Goal: Communication & Community: Answer question/provide support

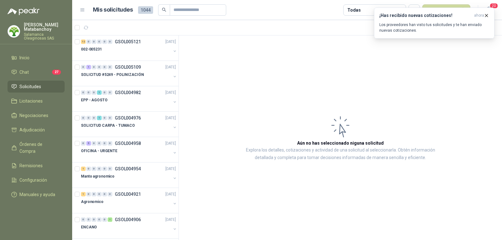
click at [44, 29] on p "Tatiana Matabanchoy" at bounding box center [44, 27] width 41 height 9
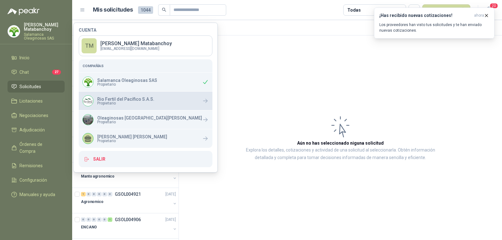
click at [113, 104] on span "Propietario" at bounding box center [125, 103] width 57 height 4
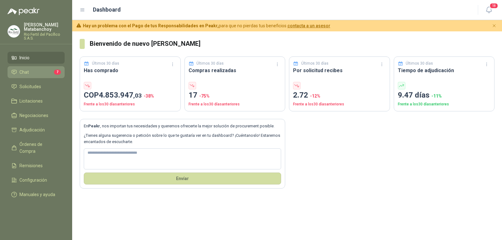
click at [46, 70] on li "Chat 7" at bounding box center [36, 72] width 50 height 7
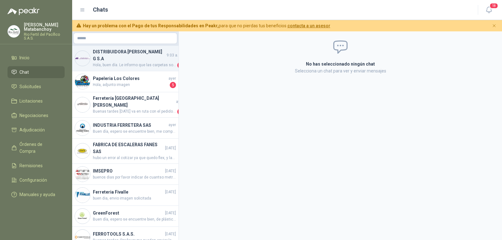
click at [130, 61] on h4 "DISTRIBUIDORA [PERSON_NAME] G S.A" at bounding box center [129, 55] width 72 height 14
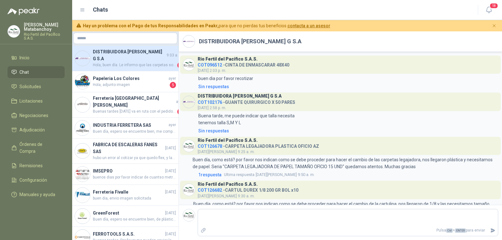
scroll to position [244, 0]
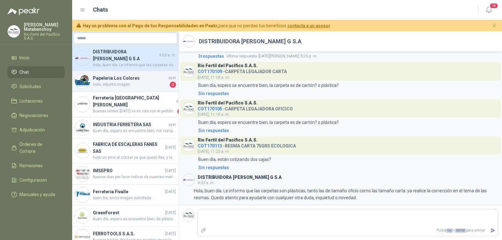
click at [99, 79] on h4 "Papeleria Los Colores" at bounding box center [130, 78] width 74 height 7
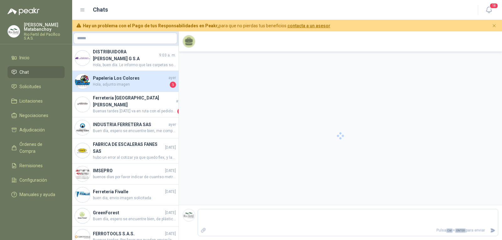
scroll to position [117, 0]
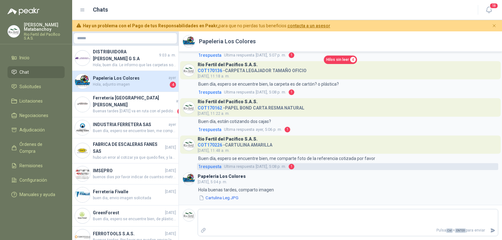
click at [215, 167] on span "1 respuesta" at bounding box center [209, 166] width 23 height 7
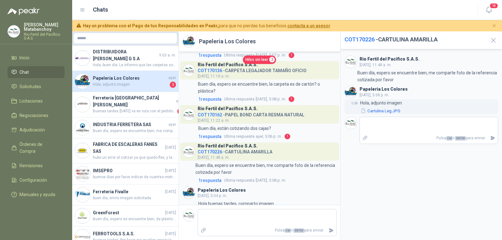
click at [382, 112] on button "Cartulina Leg.JPG" at bounding box center [380, 111] width 41 height 7
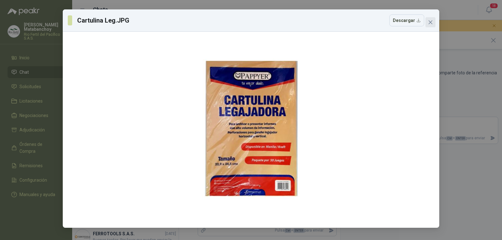
click at [429, 21] on icon "close" at bounding box center [430, 22] width 4 height 4
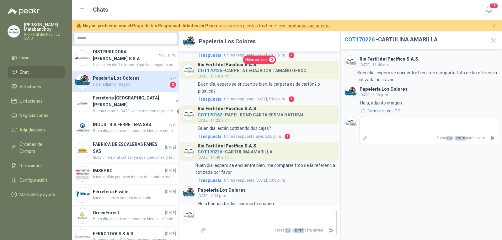
scroll to position [144, 0]
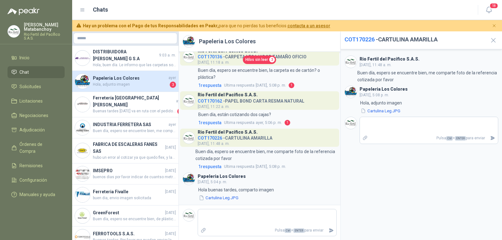
drag, startPoint x: 494, startPoint y: 34, endPoint x: 489, endPoint y: 42, distance: 9.5
click at [493, 36] on header "COT170226 - CARTULINA AMARILLA" at bounding box center [420, 40] width 161 height 18
click at [489, 42] on icon "button" at bounding box center [493, 40] width 8 height 8
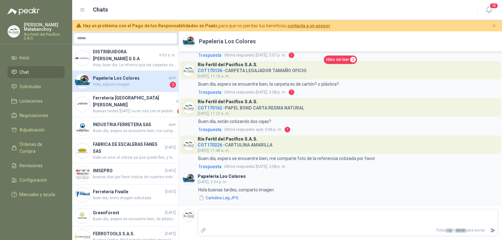
scroll to position [117, 0]
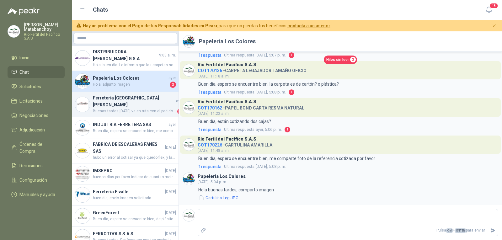
click at [119, 108] on span "Buenas tardes hoy va en ruta con el pedido de los tornillos" at bounding box center [134, 111] width 83 height 6
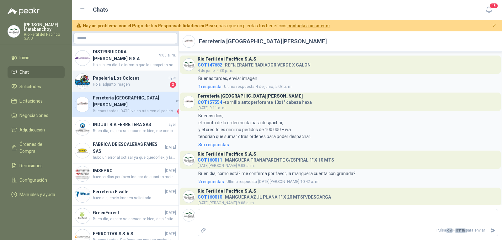
scroll to position [269, 0]
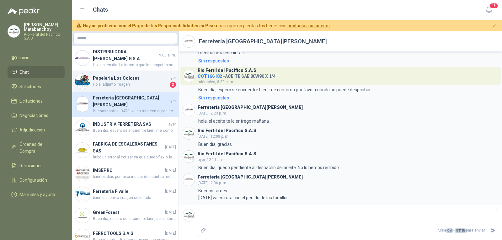
click at [129, 82] on span "Hola, adjunto imagen" at bounding box center [131, 85] width 76 height 6
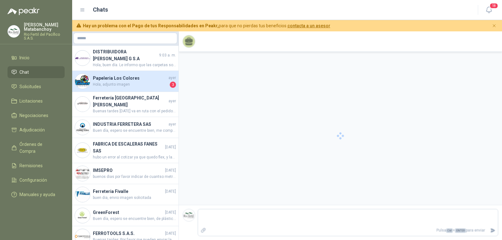
scroll to position [117, 0]
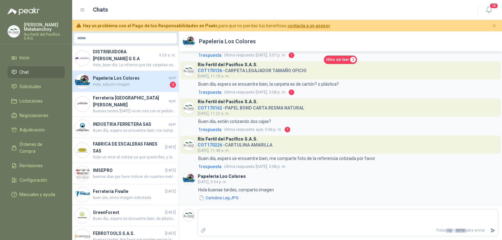
click at [40, 67] on link "Chat" at bounding box center [36, 72] width 57 height 12
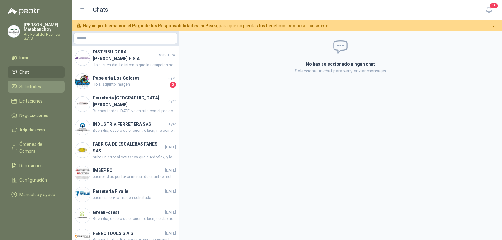
click at [9, 88] on link "Solicitudes" at bounding box center [36, 87] width 57 height 12
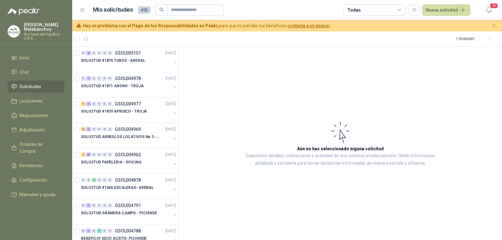
click at [384, 82] on article "Aún no has seleccionado niguna solicitud Explora los detalles, cotizaciones y a…" at bounding box center [340, 143] width 323 height 193
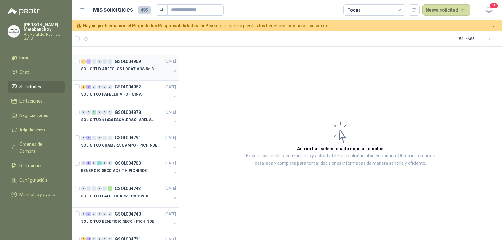
scroll to position [63, 0]
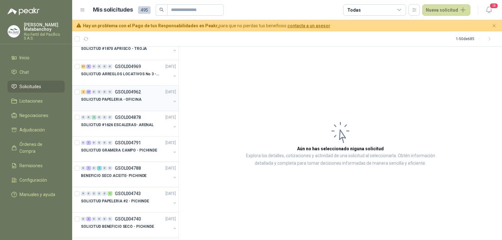
click at [124, 97] on p "SOLICITUD PAPELERIA - OFICINA" at bounding box center [111, 100] width 61 height 6
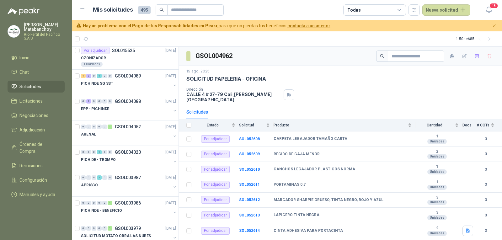
scroll to position [908, 0]
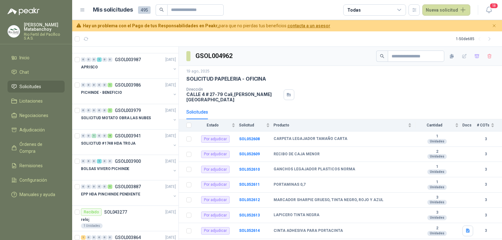
click at [445, 84] on div "19 ago, 2025 SOLICITUD PAPELERIA - OFICINA Dirección CALLE 4 # 27-79 Cali , Val…" at bounding box center [340, 85] width 308 height 34
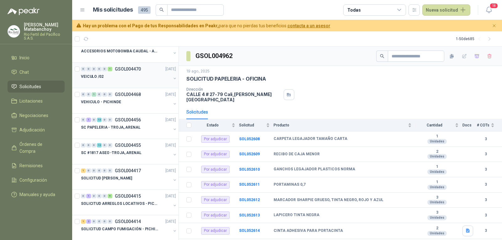
scroll to position [408, 0]
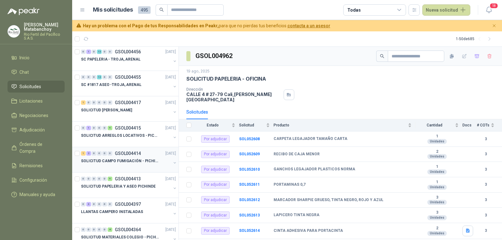
drag, startPoint x: 128, startPoint y: 156, endPoint x: 131, endPoint y: 154, distance: 3.2
click at [128, 156] on div "1 2 0 0 0 0 GSOL004414 09/07/25" at bounding box center [129, 154] width 96 height 8
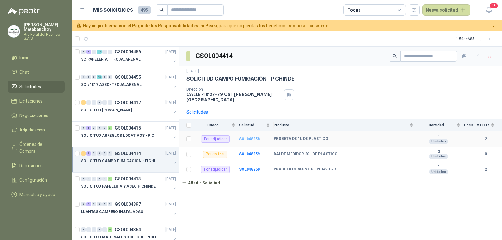
click at [248, 137] on b "SOL048258" at bounding box center [249, 139] width 21 height 4
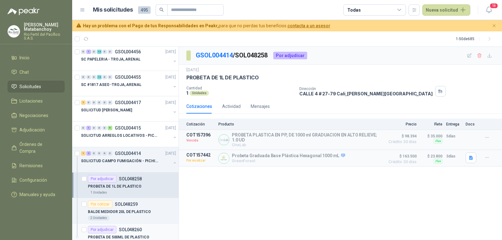
click at [124, 229] on p "SOL048260" at bounding box center [130, 229] width 23 height 4
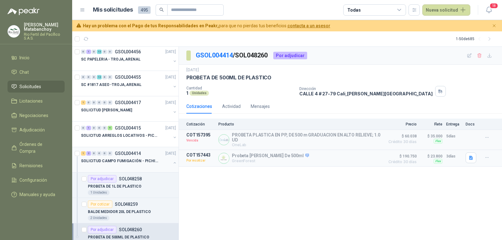
click at [115, 166] on div at bounding box center [126, 167] width 90 height 5
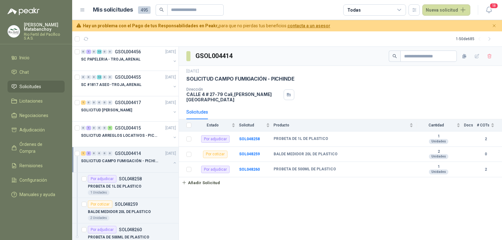
click at [172, 165] on div at bounding box center [174, 163] width 5 height 6
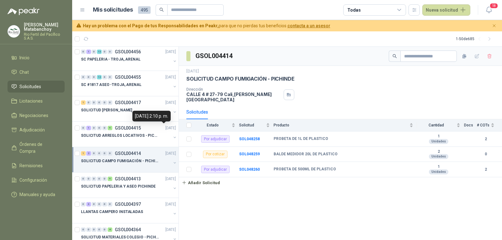
click at [171, 121] on div "09 de julio de 2025, 2:10 p. m." at bounding box center [151, 116] width 38 height 11
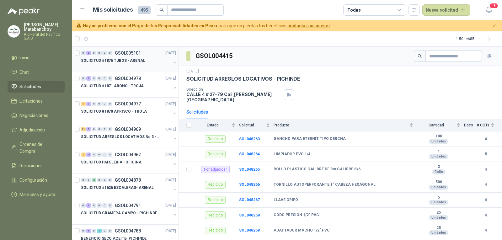
click at [144, 56] on div "0 2 0 0 0 0 GSOL005101 22/08/25" at bounding box center [129, 53] width 96 height 8
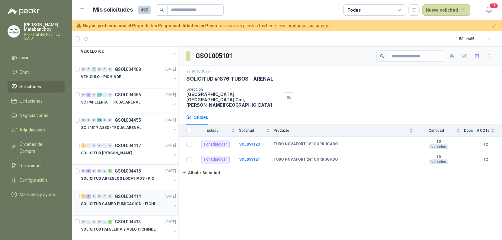
scroll to position [376, 0]
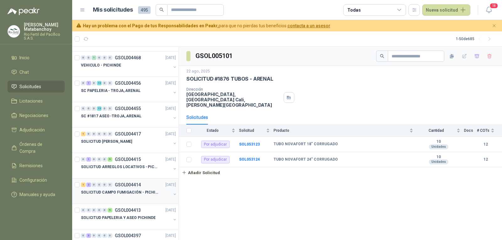
click at [129, 192] on p "SOLICITUD CAMPO FUMIGACIÓN - PICHINDE" at bounding box center [120, 192] width 78 height 6
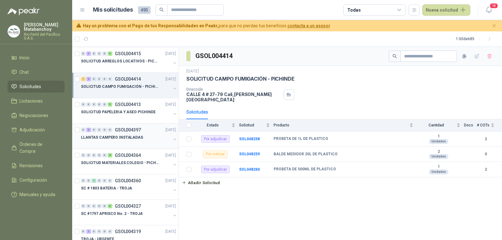
scroll to position [502, 0]
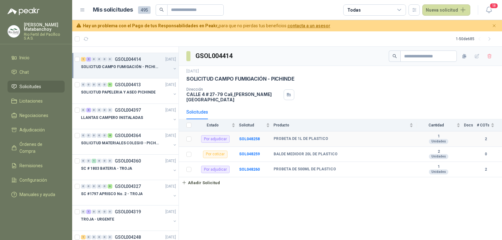
click at [282, 132] on td "PROBETA DE 1L DE PLASTICO" at bounding box center [344, 138] width 143 height 15
copy b "PROBETA DE 1L DE PLASTICO"
click at [323, 87] on div "9 jul, 2025 SOLICITUD CAMPO FUMIGACIÓN - PICHINDE Dirección CALLE 4 # 27-79 Cal…" at bounding box center [340, 85] width 308 height 34
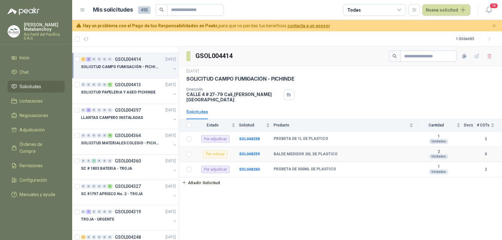
click at [282, 152] on b "BALDE MEDIDOR 20L DE PLASTICO" at bounding box center [305, 154] width 64 height 5
copy b "BALDE MEDIDOR 20L DE PLASTICO"
click at [287, 167] on b "PROBETA DE 500ML DE PLASTICO" at bounding box center [304, 169] width 62 height 5
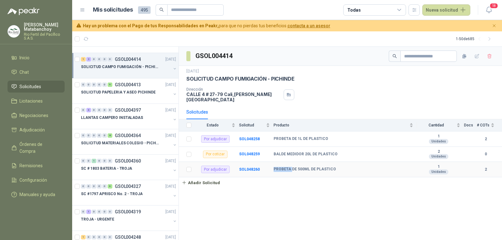
click at [287, 167] on b "PROBETA DE 500ML DE PLASTICO" at bounding box center [304, 169] width 62 height 5
copy b "PROBETA DE 500ML DE PLASTICO"
click at [295, 186] on div "GSOL004414 9 jul, 2025 SOLICITUD CAMPO FUMIGACIÓN - PICHINDE Dirección CALLE 4 …" at bounding box center [340, 143] width 323 height 193
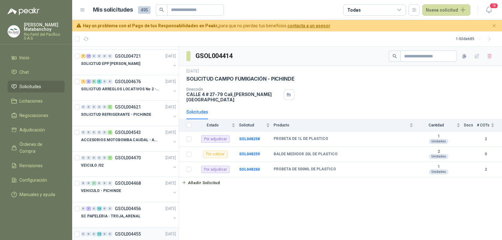
scroll to position [219, 0]
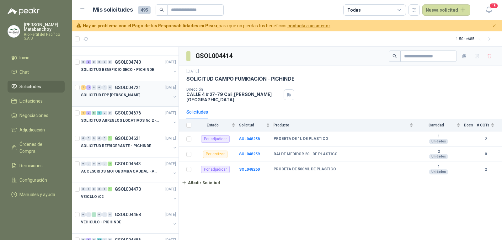
click at [128, 85] on p "GSOL004721" at bounding box center [128, 87] width 26 height 4
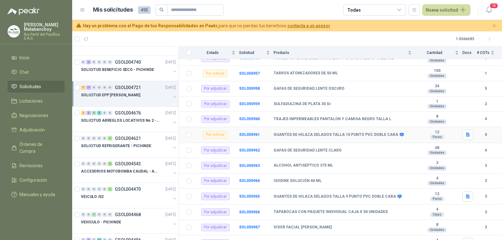
scroll to position [266, 0]
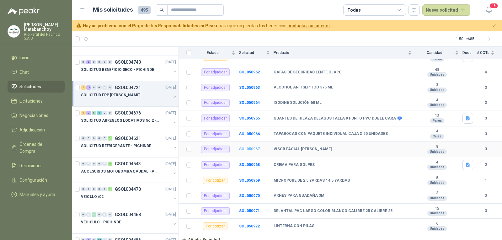
click at [249, 147] on b "SOL050967" at bounding box center [249, 149] width 21 height 4
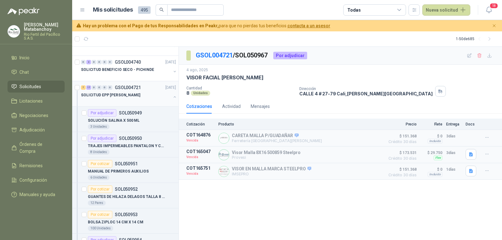
click at [142, 97] on div "SOLICITUD EPP JULIO - PICHINDE" at bounding box center [126, 95] width 90 height 8
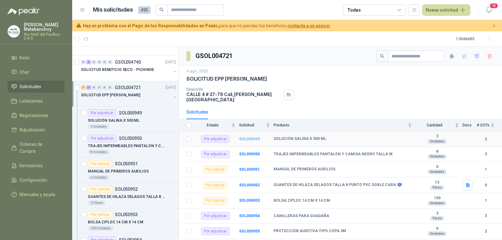
click at [244, 137] on b "SOL050949" at bounding box center [249, 139] width 21 height 4
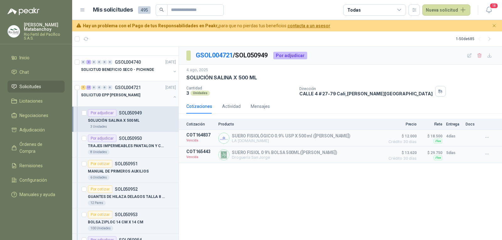
click at [126, 89] on p "GSOL004721" at bounding box center [128, 87] width 26 height 4
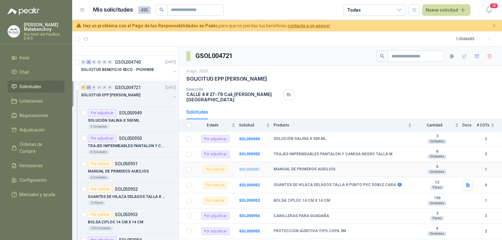
click at [249, 167] on b "SOL050951" at bounding box center [249, 169] width 21 height 4
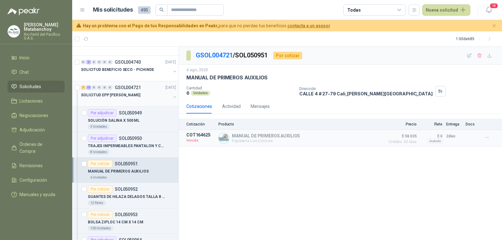
click at [127, 93] on p "SOLICITUD EPP JULIO - PICHINDE" at bounding box center [110, 95] width 59 height 6
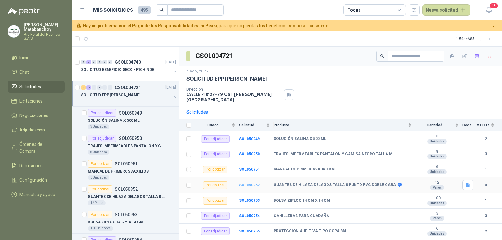
click at [245, 183] on b "SOL050952" at bounding box center [249, 185] width 21 height 4
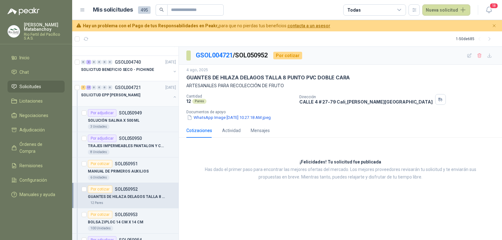
click at [129, 92] on p "SOLICITUD EPP JULIO - PICHINDE" at bounding box center [110, 95] width 59 height 6
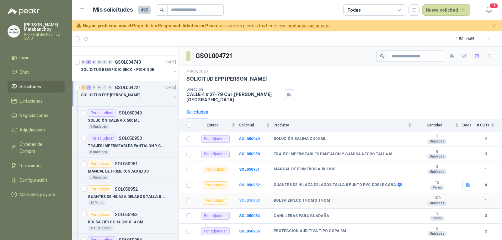
click at [253, 198] on b "SOL050953" at bounding box center [249, 200] width 21 height 4
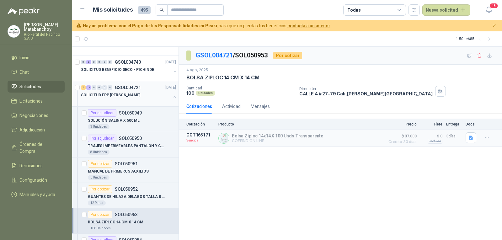
click at [132, 92] on p "SOLICITUD EPP JULIO - PICHINDE" at bounding box center [110, 95] width 59 height 6
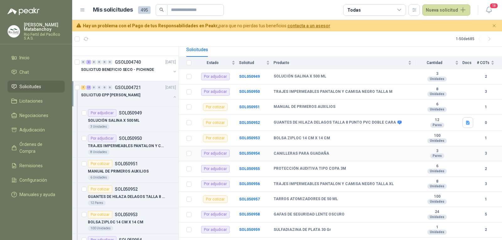
scroll to position [63, 0]
click at [249, 151] on b "SOL050954" at bounding box center [249, 153] width 21 height 4
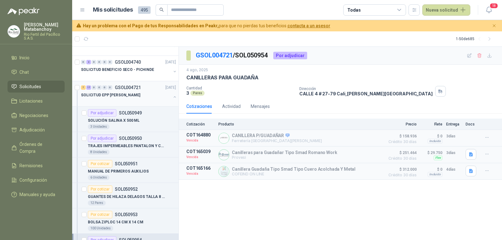
click at [149, 93] on div "SOLICITUD EPP JULIO - PICHINDE" at bounding box center [126, 95] width 90 height 8
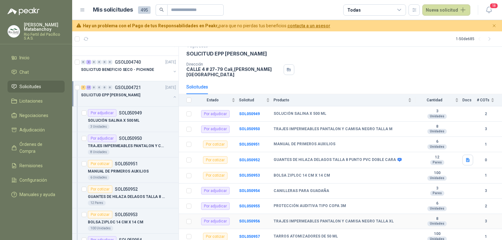
scroll to position [63, 0]
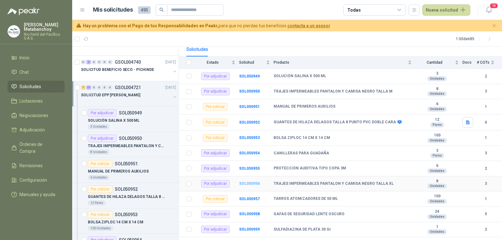
click at [253, 181] on b "SOL050956" at bounding box center [249, 183] width 21 height 4
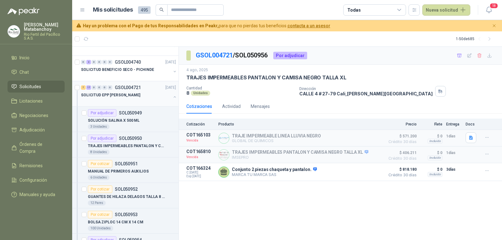
click at [124, 101] on div at bounding box center [126, 101] width 90 height 5
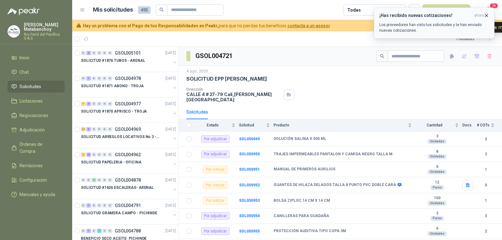
drag, startPoint x: 483, startPoint y: 15, endPoint x: 474, endPoint y: 17, distance: 9.4
click at [483, 15] on span "ahora" at bounding box center [479, 15] width 10 height 5
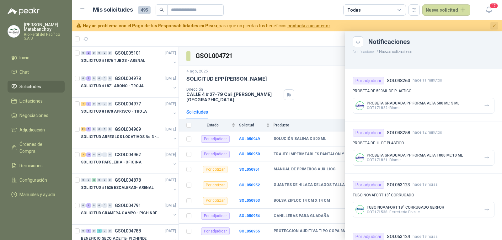
click at [493, 25] on icon "Cerrar" at bounding box center [494, 25] width 3 height 3
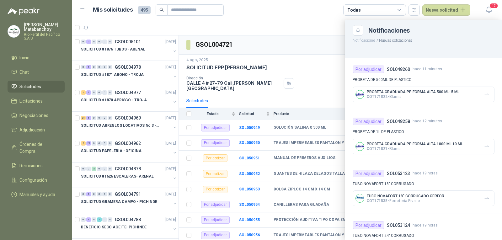
drag, startPoint x: 448, startPoint y: 76, endPoint x: 397, endPoint y: 67, distance: 52.2
click at [448, 76] on div "Por adjudicar SOL048260 hace 11 minutos PROBETA DE 500ML DE PLASTICO PROBETA GR…" at bounding box center [423, 84] width 157 height 52
click at [315, 43] on div at bounding box center [286, 130] width 429 height 220
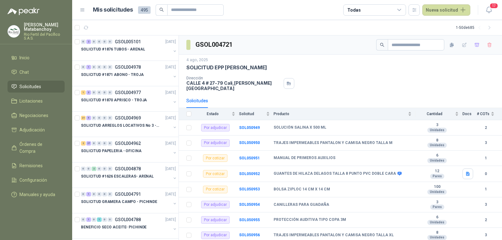
click at [37, 31] on p "Tatiana Matabanchoy" at bounding box center [44, 27] width 41 height 9
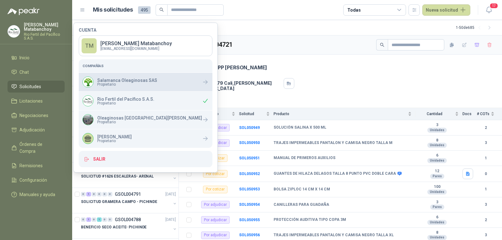
click at [125, 88] on div "Salamanca Oleaginosas SAS Propietario" at bounding box center [146, 82] width 134 height 18
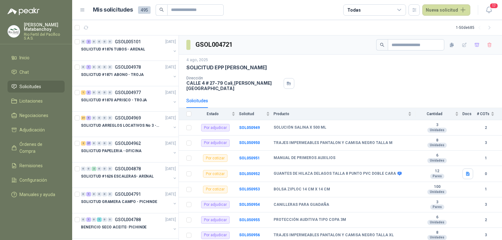
click at [297, 71] on div "SOLICITUD EPP JULIO - PICHINDE" at bounding box center [340, 67] width 308 height 7
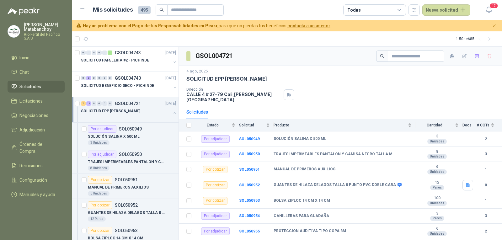
scroll to position [219, 0]
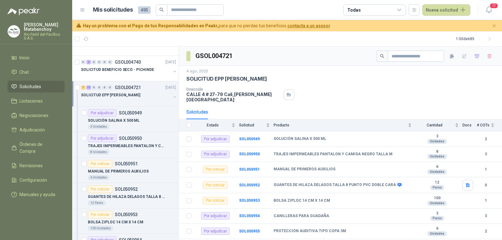
click at [172, 99] on button "button" at bounding box center [174, 96] width 5 height 5
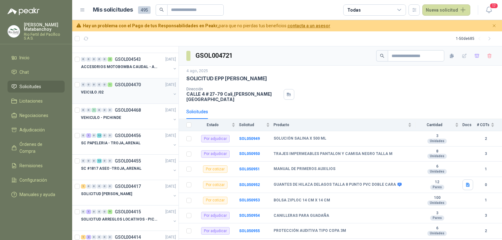
scroll to position [345, 0]
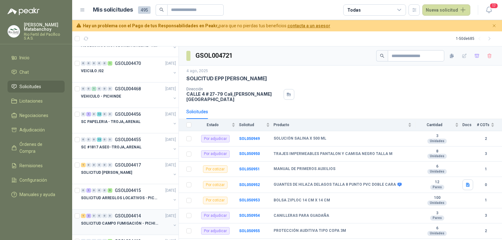
click at [131, 228] on div at bounding box center [126, 229] width 90 height 5
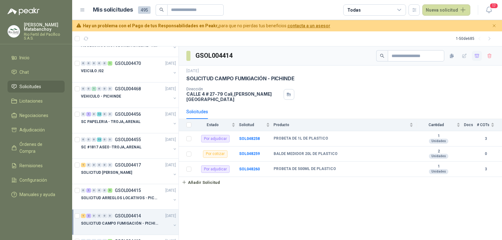
click at [474, 57] on icon "button" at bounding box center [476, 55] width 5 height 5
click at [51, 126] on li "Adjudicación 2" at bounding box center [36, 129] width 50 height 7
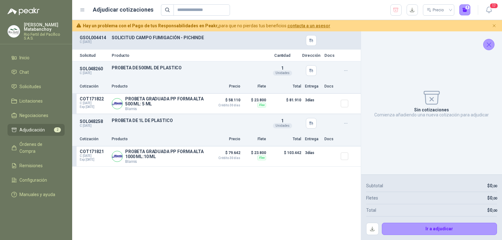
drag, startPoint x: 485, startPoint y: 41, endPoint x: 468, endPoint y: 36, distance: 18.1
click at [485, 41] on icon "Cerrar" at bounding box center [489, 45] width 8 height 8
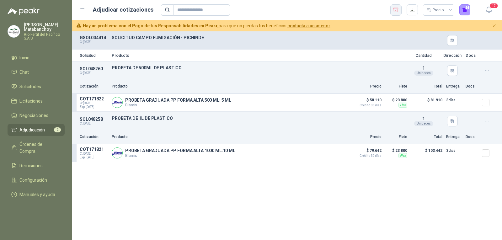
click at [397, 9] on icon "button" at bounding box center [395, 10] width 6 height 6
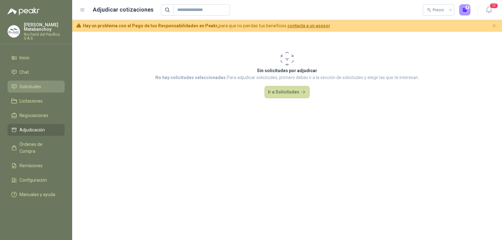
click at [29, 83] on link "Solicitudes" at bounding box center [36, 87] width 57 height 12
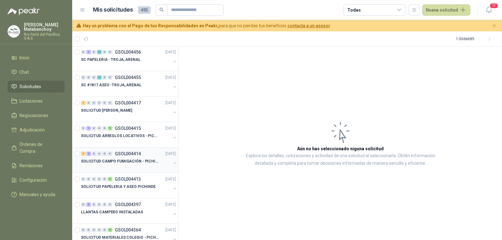
scroll to position [408, 0]
click at [122, 162] on p "SOLICITUD CAMPO FUMIGACIÓN - PICHINDE" at bounding box center [120, 161] width 78 height 6
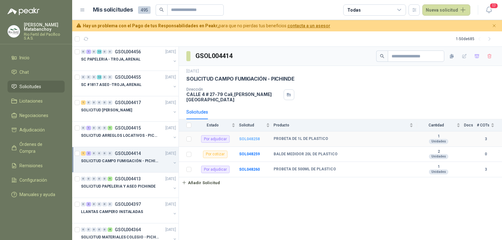
click at [255, 137] on b "SOL048258" at bounding box center [249, 139] width 21 height 4
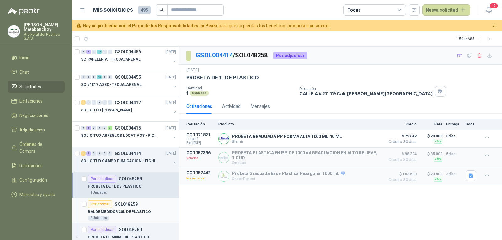
scroll to position [439, 0]
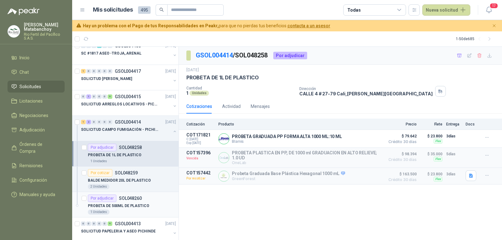
click at [126, 208] on p "PROBETA DE 500ML DE PLASTICO" at bounding box center [118, 206] width 61 height 6
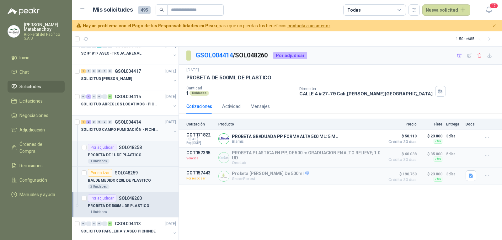
click at [124, 130] on p "SOLICITUD CAMPO FUMIGACIÓN - PICHINDE" at bounding box center [120, 130] width 78 height 6
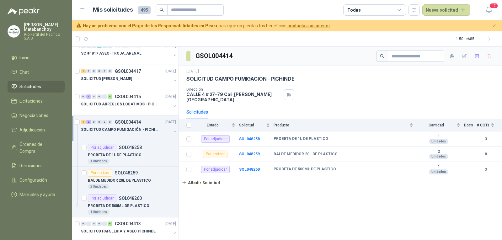
click at [172, 129] on button "button" at bounding box center [174, 131] width 5 height 5
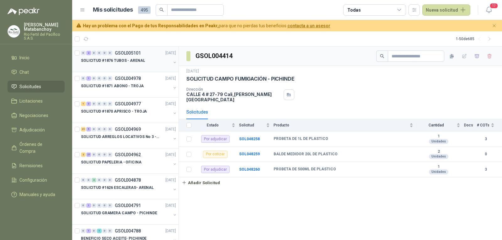
click at [137, 55] on p "GSOL005101" at bounding box center [128, 53] width 26 height 4
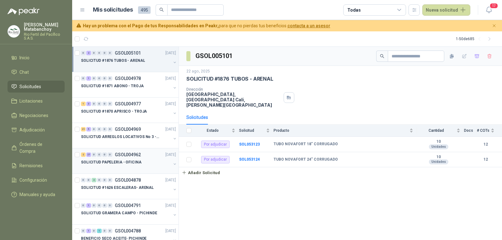
click at [134, 161] on p "SOLICITUD PAPELERIA - OFICINA" at bounding box center [111, 162] width 61 height 6
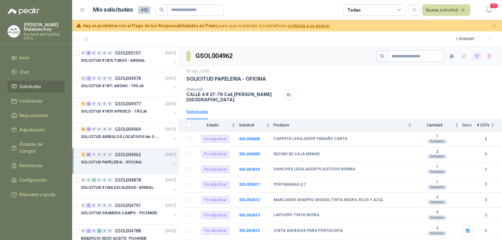
click at [474, 58] on icon "button" at bounding box center [476, 56] width 5 height 5
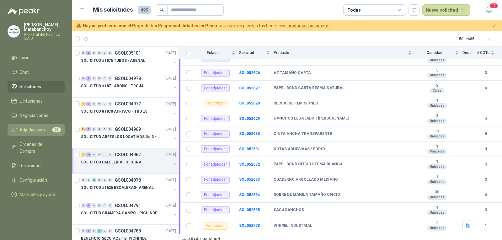
click at [50, 128] on li "Adjudicación 29" at bounding box center [36, 129] width 50 height 7
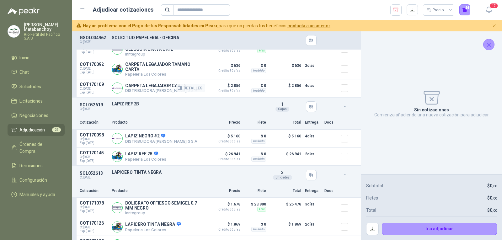
scroll to position [313, 0]
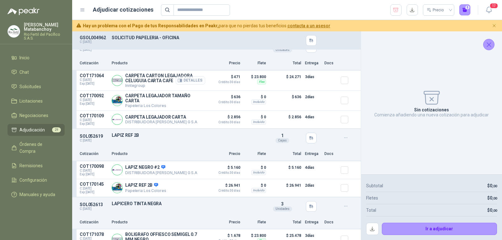
click at [185, 85] on button "Detalles" at bounding box center [190, 80] width 29 height 8
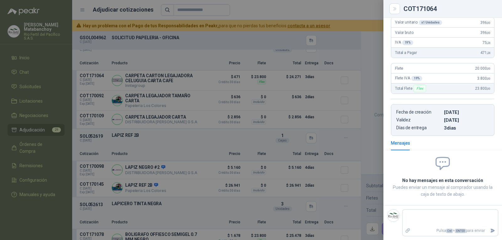
scroll to position [81, 0]
click at [179, 111] on div at bounding box center [251, 120] width 502 height 240
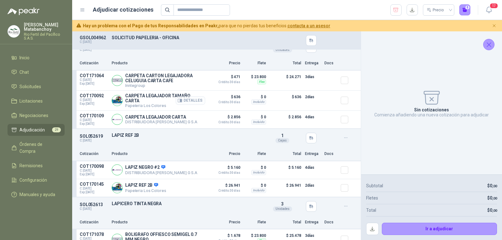
click at [192, 105] on button "Detalles" at bounding box center [190, 100] width 29 height 8
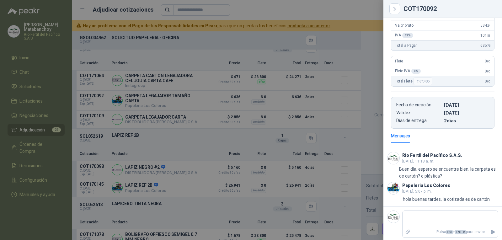
scroll to position [82, 0]
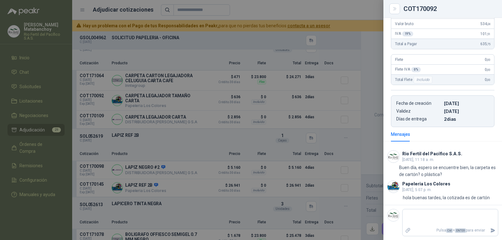
click at [317, 190] on div at bounding box center [251, 120] width 502 height 240
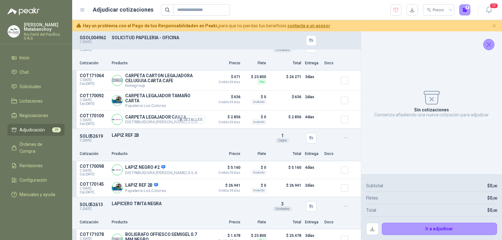
click at [195, 124] on button "Detalles" at bounding box center [190, 119] width 29 height 8
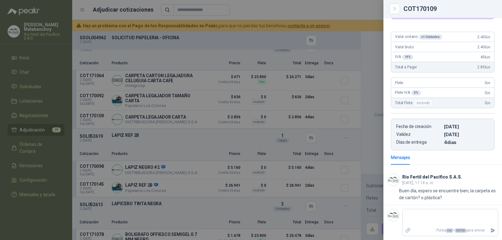
scroll to position [51, 0]
click at [227, 132] on div at bounding box center [251, 120] width 502 height 240
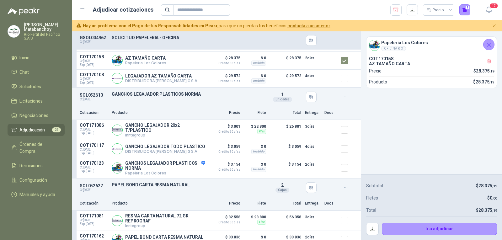
scroll to position [63, 0]
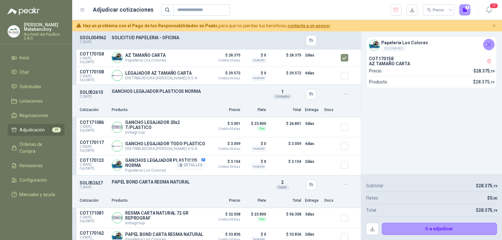
click at [188, 169] on button "Detalles" at bounding box center [190, 165] width 29 height 8
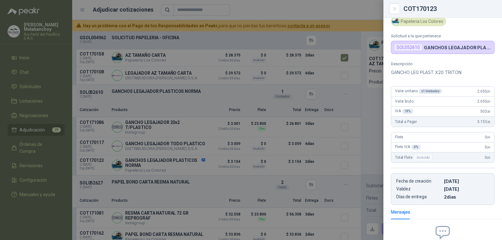
scroll to position [0, 0]
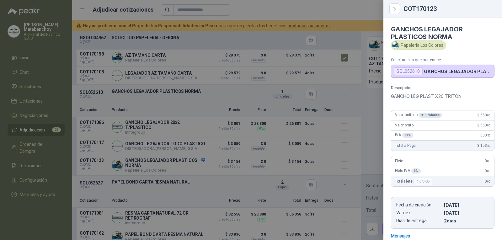
click at [195, 120] on div at bounding box center [251, 120] width 502 height 240
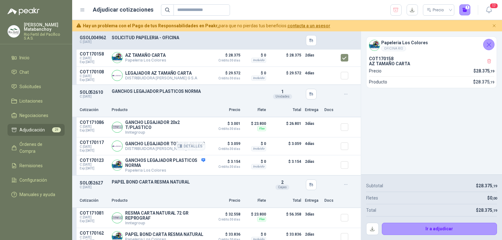
click at [154, 145] on p "GANCHO LEGAJADOR TODO PLASTICO" at bounding box center [165, 143] width 80 height 5
copy p "GANCHO LEGAJADOR TODO PLASTICO"
click at [186, 108] on p "Producto" at bounding box center [158, 110] width 93 height 6
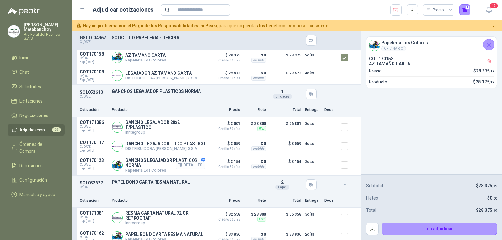
click at [191, 169] on button "Detalles" at bounding box center [190, 165] width 29 height 8
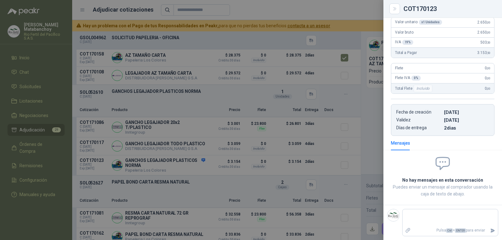
scroll to position [0, 0]
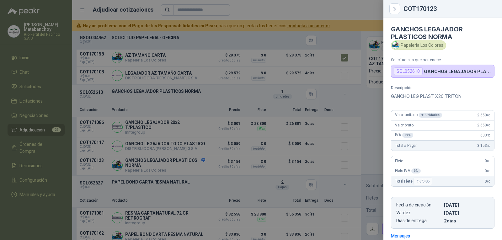
click at [403, 99] on p "GANCHO LEG PLAST X20 TRITON" at bounding box center [442, 96] width 103 height 8
copy div "GANCHO LEG PLAST X20 TRITON"
click at [268, 117] on div at bounding box center [251, 120] width 502 height 240
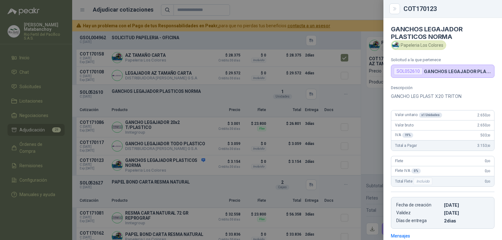
scroll to position [93, 0]
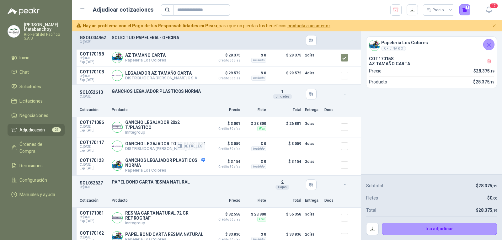
click at [340, 145] on div at bounding box center [346, 146] width 13 height 13
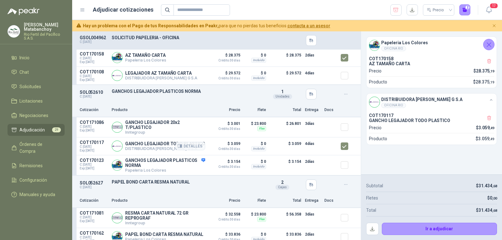
click at [139, 144] on p "GANCHO LEGAJADOR TODO PLASTICO" at bounding box center [165, 143] width 80 height 5
copy p "GANCHO LEGAJADOR TODO PLASTICO"
click at [183, 103] on div "SOL052610 C: 19/08/2025 GANCHOS LEGAJADOR PLASTICOS NORMA Detalles 1 Unidades" at bounding box center [216, 94] width 288 height 18
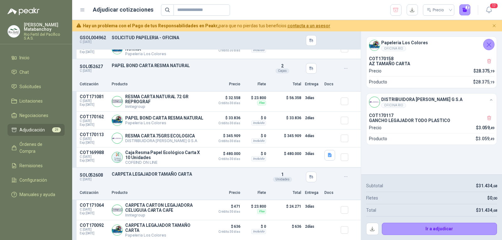
scroll to position [188, 0]
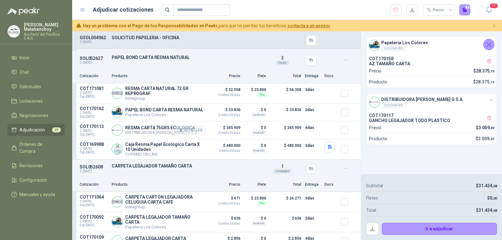
click at [189, 134] on button "Detalles" at bounding box center [190, 130] width 29 height 8
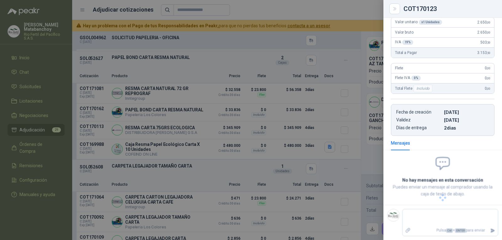
scroll to position [52, 0]
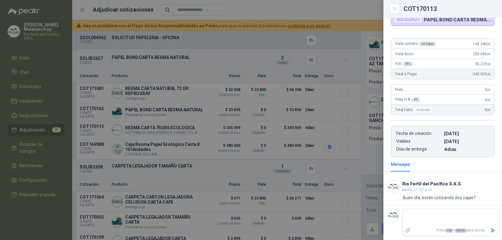
click at [192, 145] on div at bounding box center [251, 120] width 502 height 240
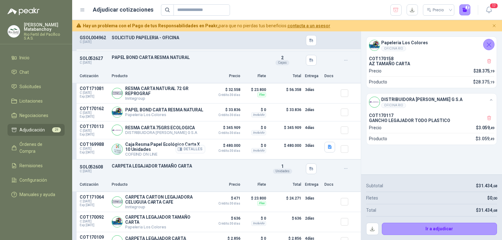
click at [193, 153] on button "Detalles" at bounding box center [190, 149] width 29 height 8
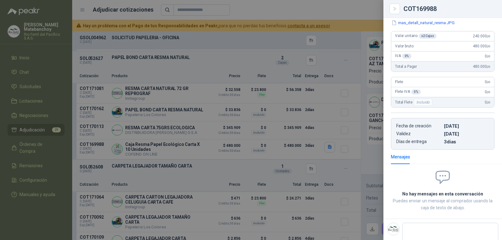
scroll to position [97, 0]
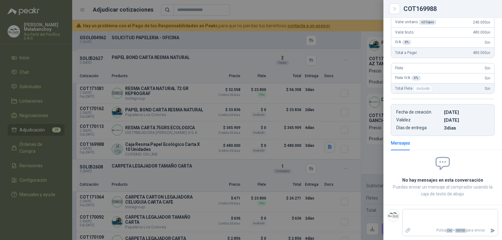
click at [251, 145] on div at bounding box center [251, 120] width 502 height 240
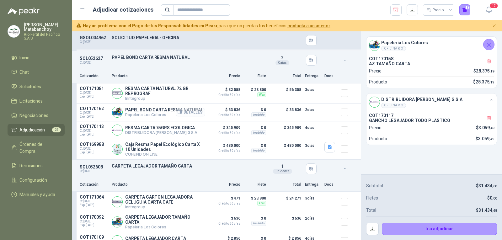
click at [191, 116] on button "Detalles" at bounding box center [190, 112] width 29 height 8
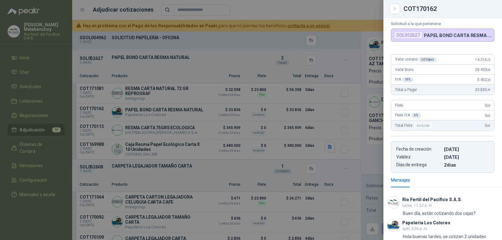
scroll to position [75, 0]
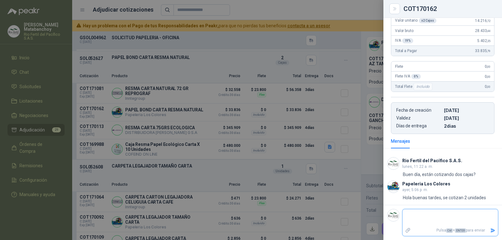
click at [434, 219] on textarea at bounding box center [449, 217] width 95 height 14
type textarea "*"
type textarea "**"
type textarea "****"
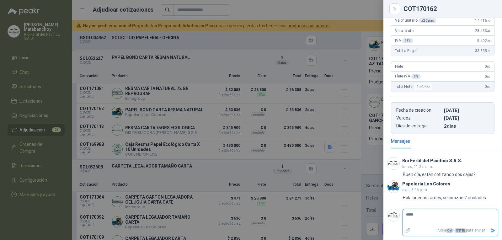
type textarea "****"
type textarea "***"
type textarea "**"
type textarea "*"
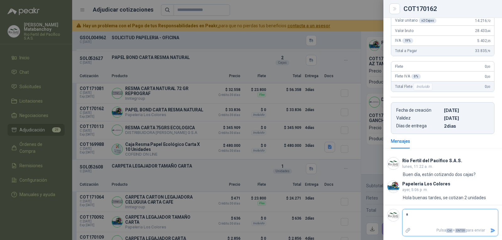
type textarea "**"
type textarea "***"
type textarea "****"
type textarea "******"
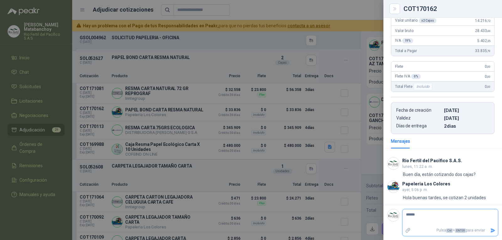
type textarea "*******"
type textarea "********"
type textarea "*********"
type textarea "**********"
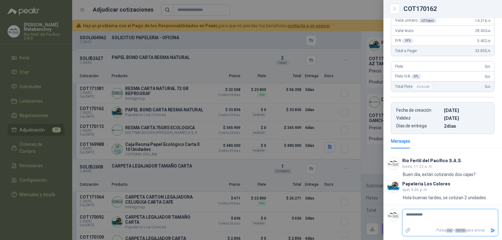
type textarea "**********"
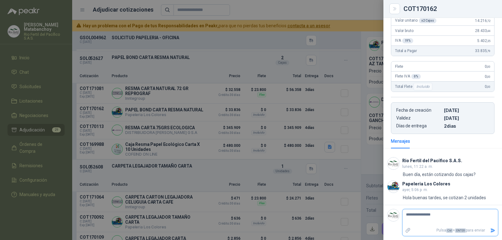
type textarea "**********"
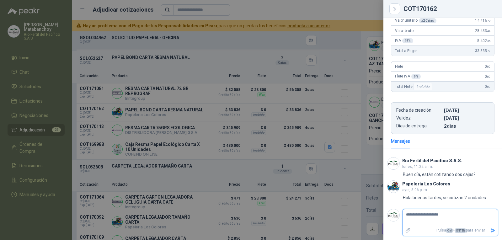
type textarea "**********"
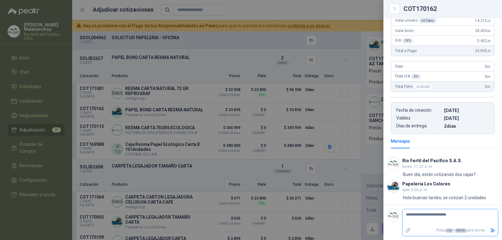
type textarea "**********"
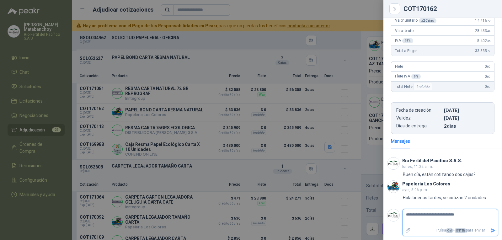
type textarea "**********"
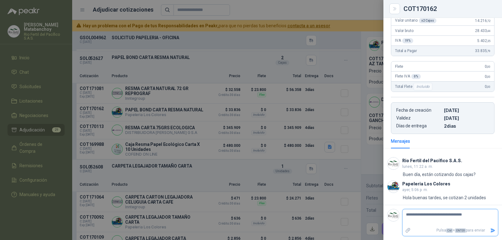
type textarea "**********"
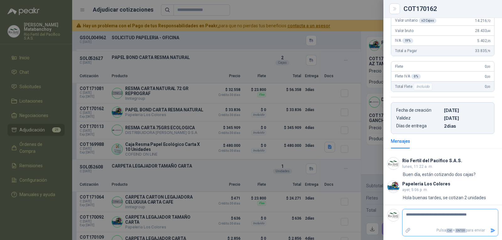
type textarea "**********"
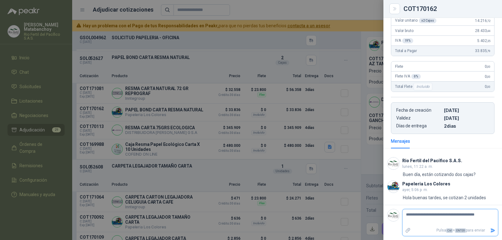
type textarea "**********"
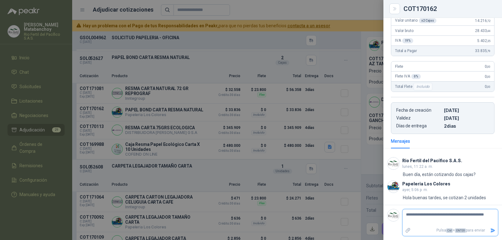
type textarea "**********"
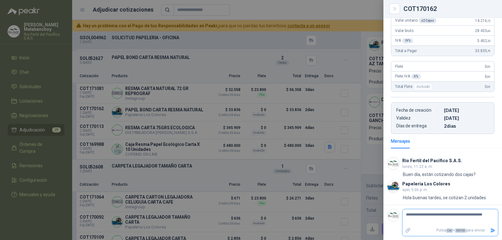
type textarea "**********"
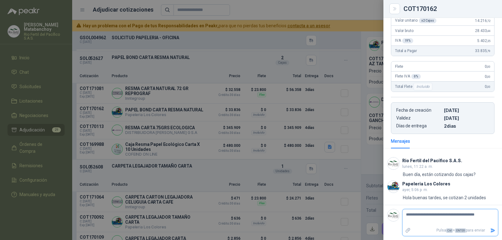
type textarea "**********"
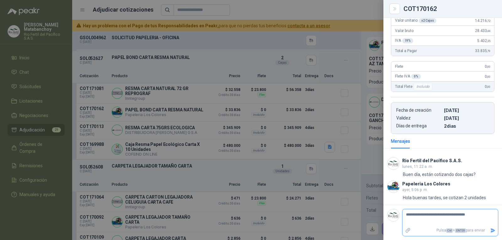
click at [490, 231] on icon "Enviar" at bounding box center [492, 230] width 4 height 4
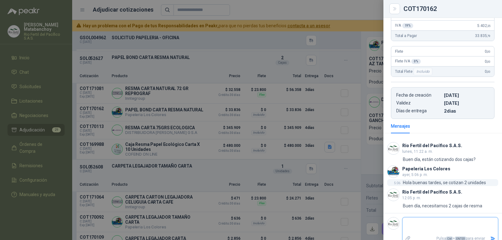
scroll to position [98, 0]
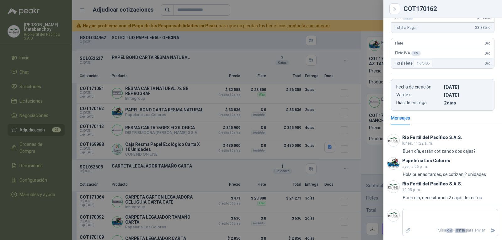
click at [231, 127] on div at bounding box center [251, 120] width 502 height 240
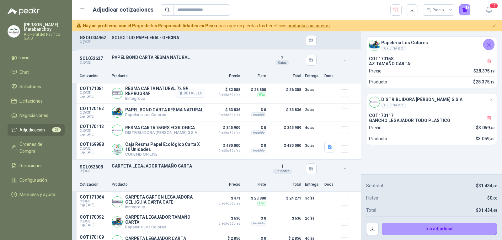
click at [180, 94] on icon "button" at bounding box center [181, 93] width 2 height 3
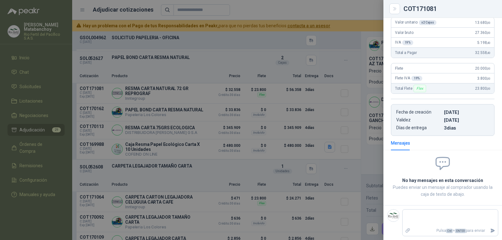
scroll to position [73, 0]
click at [268, 134] on div at bounding box center [251, 120] width 502 height 240
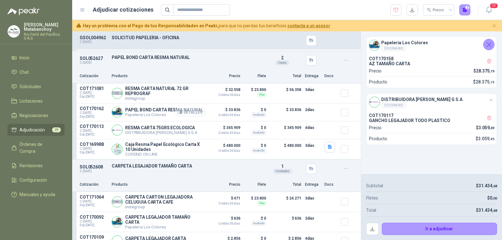
click at [192, 116] on button "Detalles" at bounding box center [190, 112] width 29 height 8
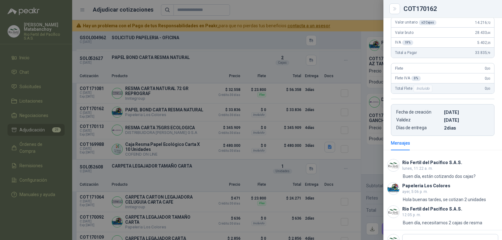
scroll to position [98, 0]
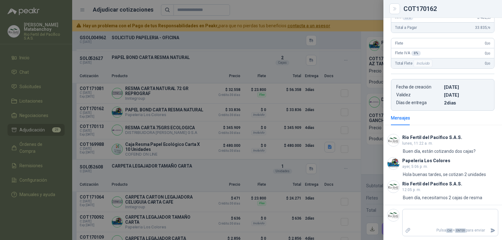
click at [217, 154] on div at bounding box center [251, 120] width 502 height 240
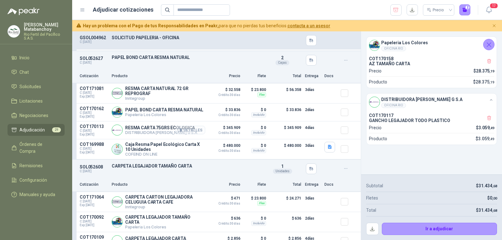
click at [191, 134] on button "Detalles" at bounding box center [190, 130] width 29 height 8
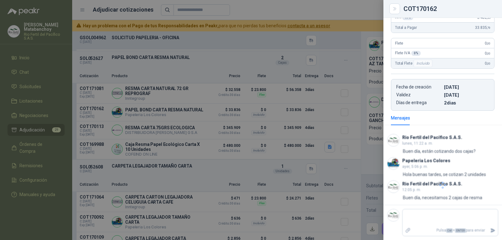
scroll to position [52, 0]
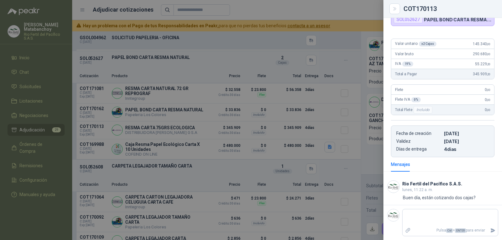
drag, startPoint x: 339, startPoint y: 158, endPoint x: 229, endPoint y: 166, distance: 109.4
click at [339, 158] on div at bounding box center [251, 120] width 502 height 240
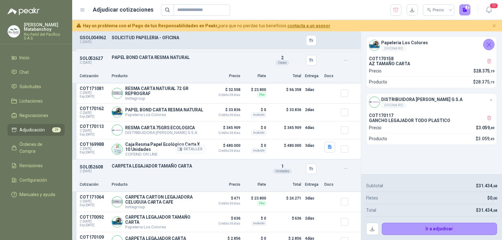
click at [190, 153] on button "Detalles" at bounding box center [190, 149] width 29 height 8
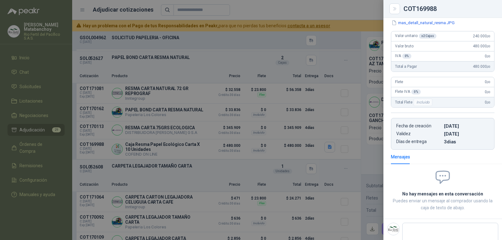
scroll to position [97, 0]
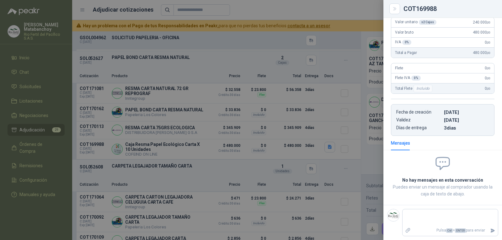
click at [208, 159] on div at bounding box center [251, 120] width 502 height 240
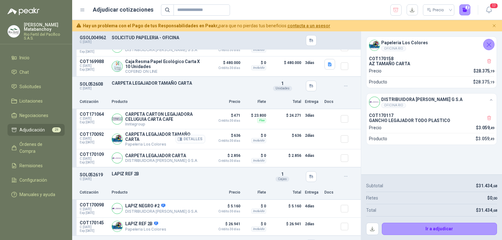
scroll to position [282, 0]
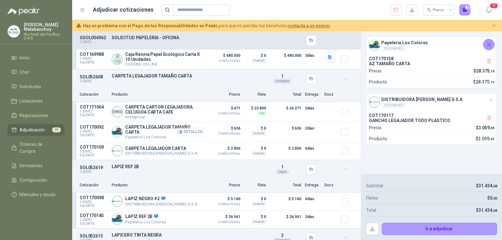
click at [190, 136] on button "Detalles" at bounding box center [190, 132] width 29 height 8
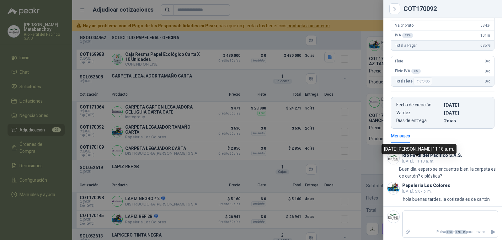
scroll to position [82, 0]
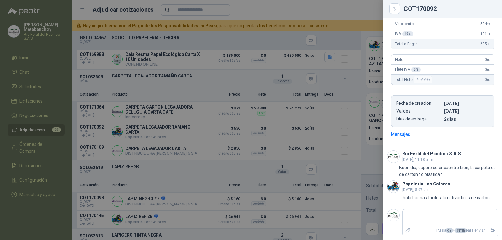
click at [211, 145] on div at bounding box center [251, 120] width 502 height 240
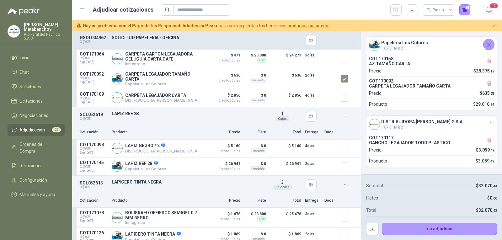
scroll to position [345, 0]
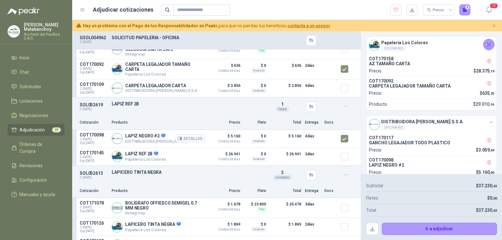
click at [145, 139] on p "LAPIZ NEGRO #2" at bounding box center [161, 136] width 72 height 6
copy p "LAPIZ NEGRO #2"
click at [182, 116] on div "SOL052619 C: 19/08/2025 LAPIZ REF 2B Detalles 1 Cajas" at bounding box center [216, 106] width 288 height 18
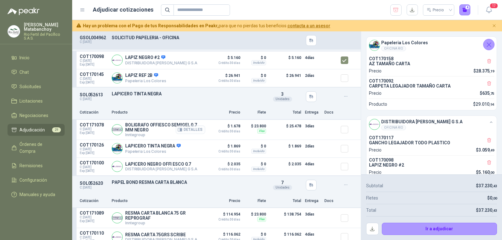
scroll to position [439, 0]
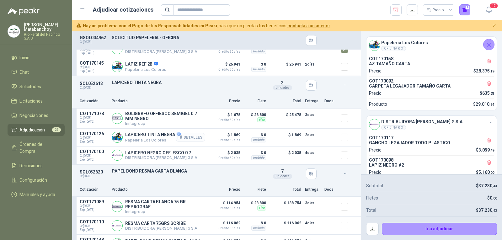
click at [177, 137] on button "Detalles" at bounding box center [190, 137] width 29 height 8
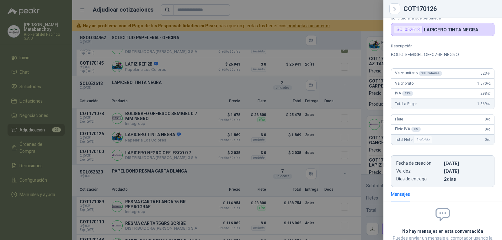
scroll to position [0, 0]
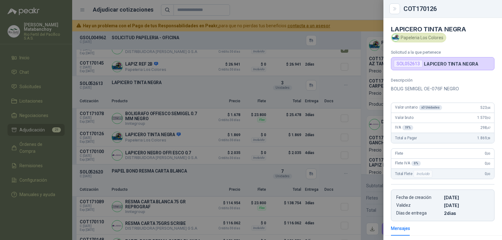
click at [230, 140] on div at bounding box center [251, 120] width 502 height 240
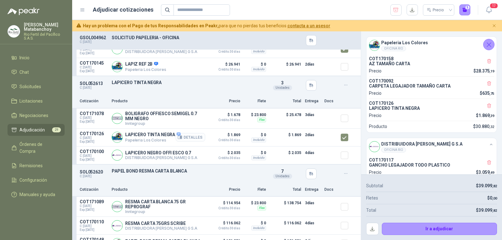
click at [181, 139] on button "Detalles" at bounding box center [190, 137] width 29 height 8
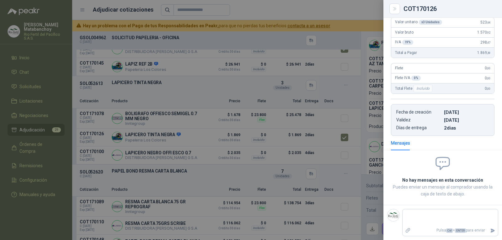
click at [210, 128] on div at bounding box center [251, 120] width 502 height 240
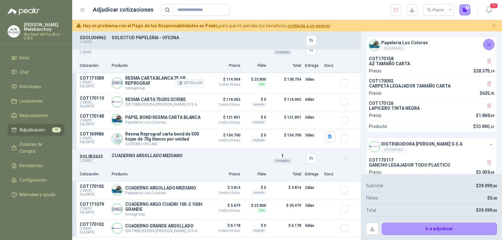
scroll to position [533, 0]
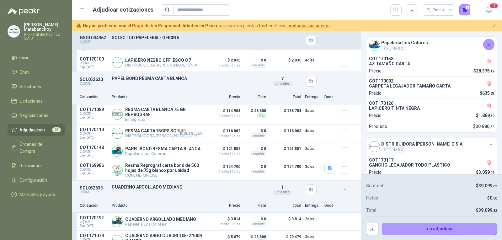
click at [194, 137] on button "Detalles" at bounding box center [190, 133] width 29 height 8
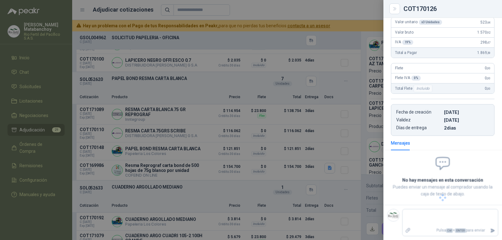
scroll to position [66, 0]
click at [178, 130] on div at bounding box center [251, 120] width 502 height 240
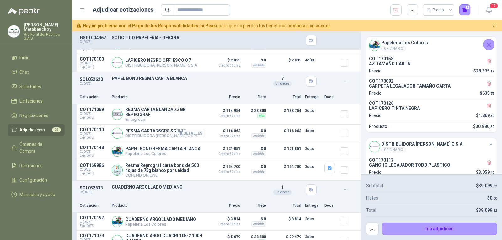
click at [187, 137] on button "Detalles" at bounding box center [190, 133] width 29 height 8
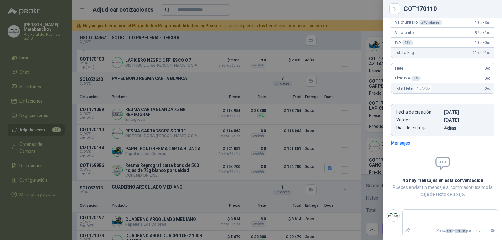
click at [243, 146] on div at bounding box center [251, 120] width 502 height 240
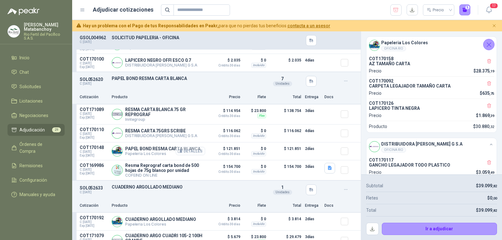
click at [190, 154] on button "Detalles" at bounding box center [190, 151] width 29 height 8
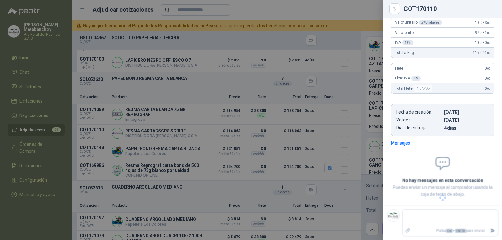
scroll to position [73, 0]
click at [250, 136] on div at bounding box center [251, 120] width 502 height 240
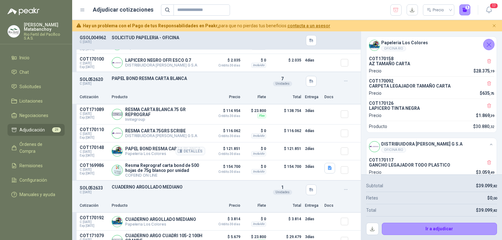
click at [147, 151] on p "PAPEL BOND RESMA CARTA BLANCA" at bounding box center [162, 148] width 75 height 5
copy p "PAPEL BOND RESMA CARTA BLANCA"
click at [214, 87] on div "SOL052620 C: 19/08/2025 PAPEL BOND RESMA CARTA BLANCA Detalles 7 Unidades" at bounding box center [216, 81] width 288 height 18
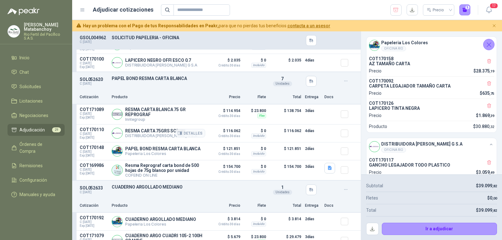
click at [142, 133] on p "RESMA CARTA 75GRS SCRIBE" at bounding box center [161, 130] width 72 height 5
copy p "RESMA CARTA 75GRS SCRIBE"
click at [197, 92] on article "SOL052620 C: 19/08/2025 PAPEL BOND RESMA CARTA BLANCA Detalles 7 Unidades Cotiz…" at bounding box center [216, 126] width 288 height 108
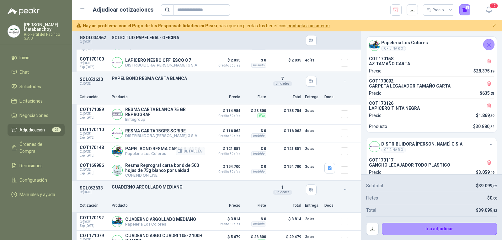
click at [223, 150] on p "$ 121.851 Crédito 30 días" at bounding box center [224, 150] width 31 height 11
copy p "121.851"
click at [145, 150] on p "PAPEL BOND RESMA CARTA BLANCA" at bounding box center [162, 148] width 75 height 5
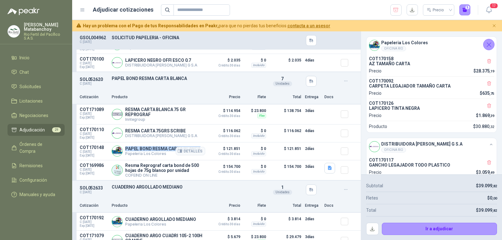
click at [145, 150] on p "PAPEL BOND RESMA CARTA BLANCA" at bounding box center [162, 148] width 75 height 5
click at [200, 139] on article "COT170110 C: 20/08/2025 Exp: 04/09/2025 RESMA CARTA 75GRS SCRIBE DISTRIBUIDORA …" at bounding box center [216, 133] width 288 height 18
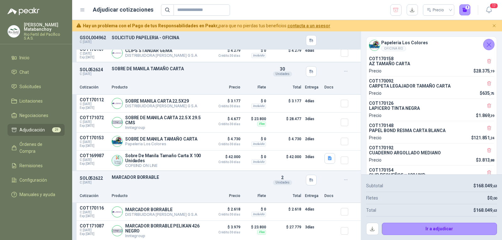
scroll to position [846, 0]
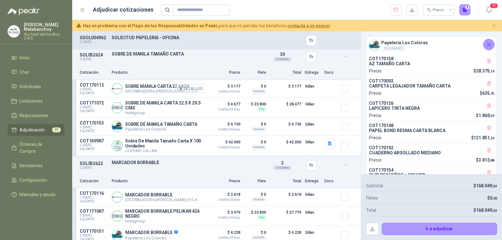
click at [190, 90] on button "Detalles" at bounding box center [190, 88] width 29 height 8
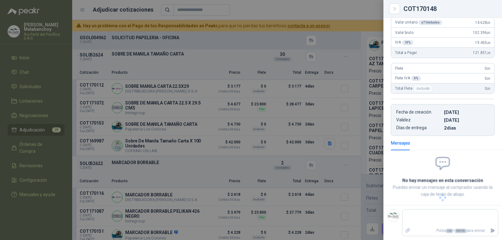
scroll to position [66, 0]
click at [204, 99] on div at bounding box center [251, 120] width 502 height 240
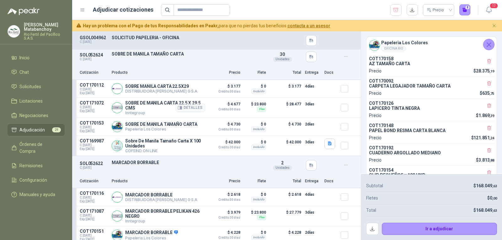
click at [192, 108] on button "Detalles" at bounding box center [190, 107] width 29 height 8
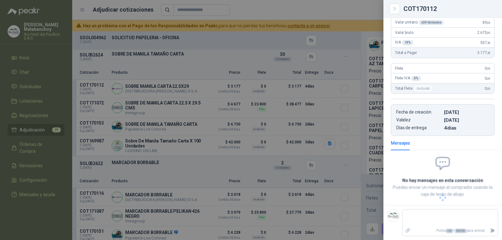
scroll to position [73, 0]
click at [220, 139] on div at bounding box center [251, 120] width 502 height 240
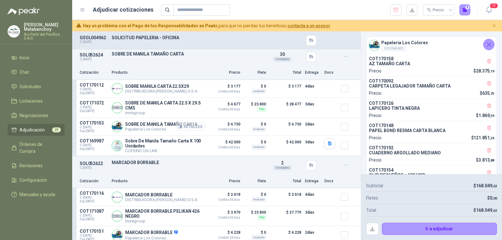
click at [191, 130] on button "Detalles" at bounding box center [190, 126] width 29 height 8
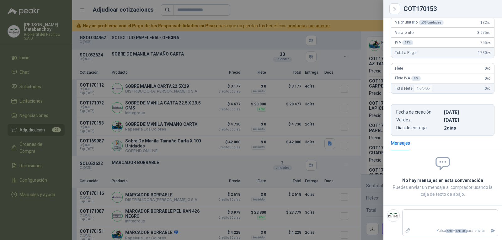
click at [198, 143] on div at bounding box center [251, 120] width 502 height 240
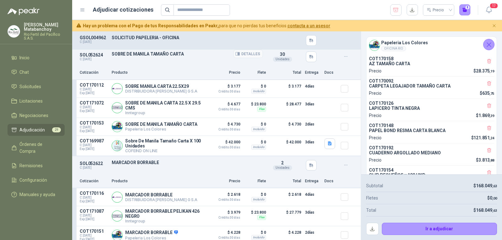
click at [119, 55] on p "SOBRE DE MANILA TAMAÑO CARTA" at bounding box center [187, 53] width 151 height 5
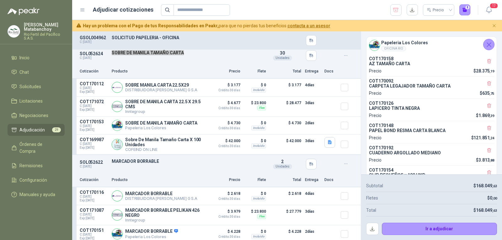
click at [211, 64] on div "SOL052624 C: 19/08/2025 SOBRE DE MANILA TAMAÑO CARTA Detalles 30 Unidades" at bounding box center [216, 55] width 288 height 18
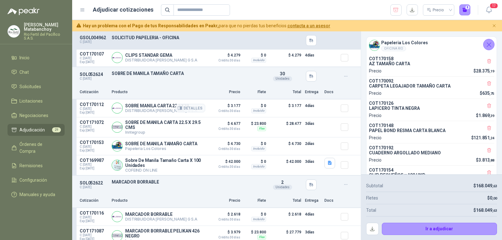
scroll to position [815, 0]
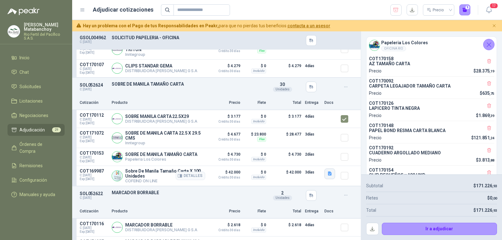
click at [327, 176] on icon "button" at bounding box center [329, 173] width 5 height 5
click at [296, 151] on div "manila_ca.JPG detall_manila_ca.JPG" at bounding box center [302, 158] width 55 height 21
click at [297, 155] on button "manila_ca.JPG" at bounding box center [296, 155] width 35 height 7
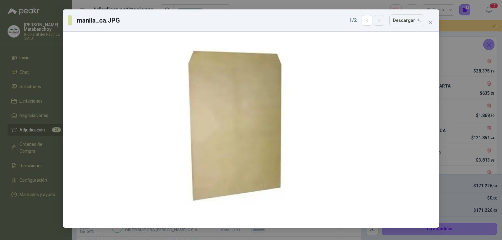
click at [379, 23] on icon "button" at bounding box center [378, 20] width 5 height 5
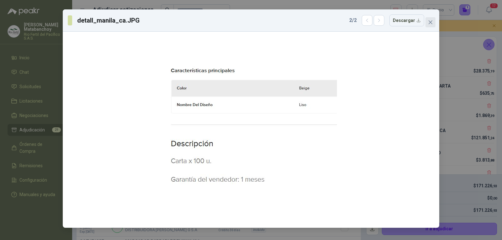
click at [429, 20] on icon "close" at bounding box center [430, 22] width 5 height 5
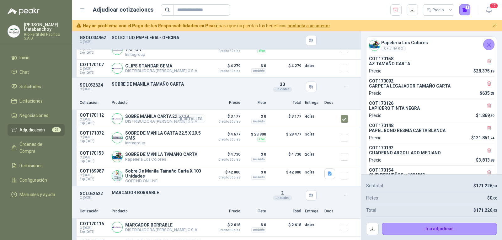
click at [192, 120] on button "Detalles" at bounding box center [190, 118] width 29 height 8
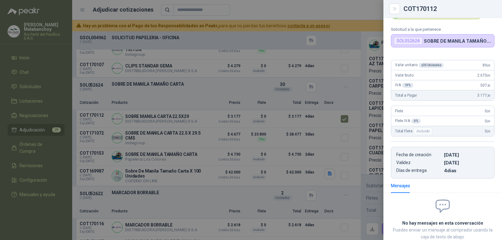
scroll to position [66, 0]
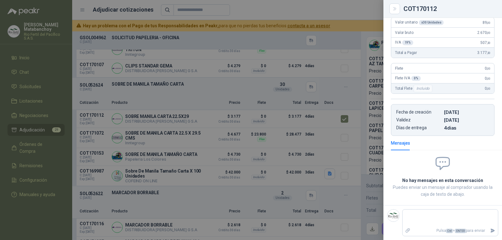
click at [211, 116] on div at bounding box center [251, 120] width 502 height 240
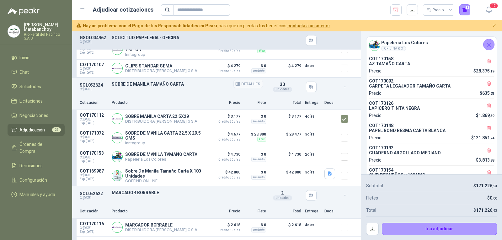
click at [168, 86] on p "SOBRE DE MANILA TAMAÑO CARTA" at bounding box center [187, 84] width 151 height 5
click at [176, 93] on div "SOL052624 C: 19/08/2025 SOBRE DE MANILA TAMAÑO CARTA Detalles 30 Unidades" at bounding box center [216, 87] width 288 height 18
click at [244, 93] on div "SOL052624 C: 19/08/2025 SOBRE DE MANILA TAMAÑO CARTA Detalles 30 Unidades" at bounding box center [216, 87] width 288 height 18
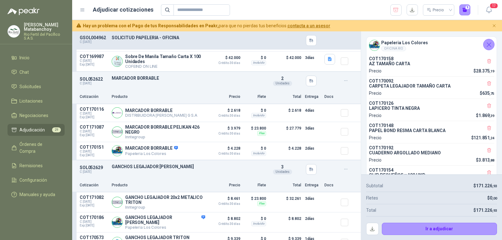
scroll to position [940, 0]
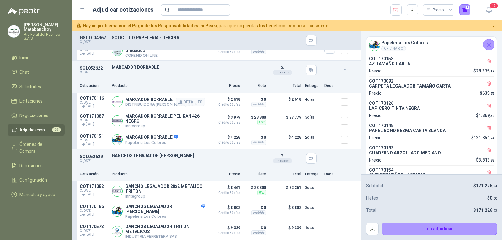
click at [343, 105] on div at bounding box center [346, 102] width 13 height 13
click at [334, 105] on article "COT170116 C: 20/08/2025 Exp: 04/09/2025 MARCADOR BORRABLE DISTRIBUIDORA JORGE M…" at bounding box center [216, 102] width 288 height 18
click at [187, 104] on button "Detalles" at bounding box center [190, 101] width 29 height 8
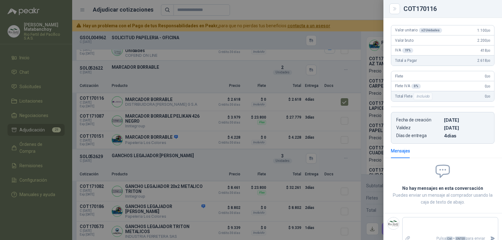
scroll to position [0, 0]
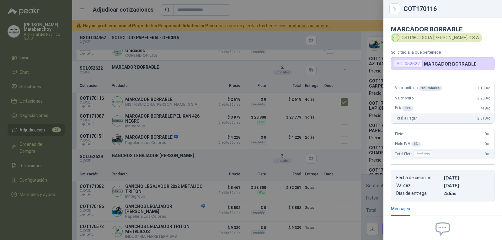
click at [227, 127] on div at bounding box center [251, 120] width 502 height 240
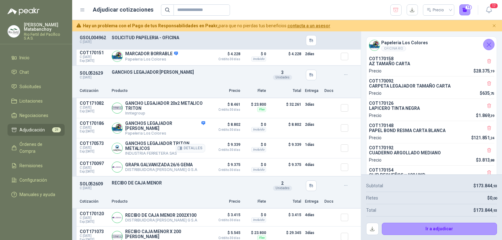
scroll to position [1035, 0]
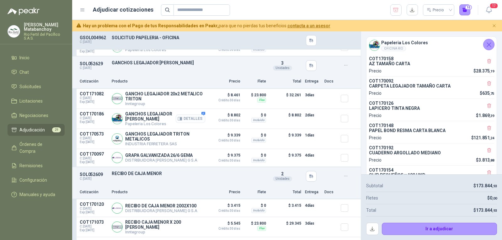
click at [195, 123] on button "Detalles" at bounding box center [190, 118] width 29 height 8
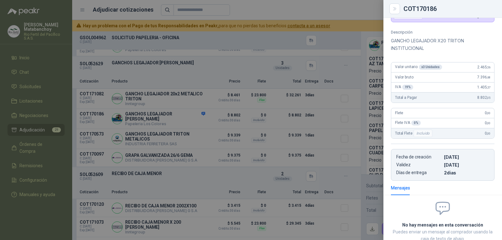
scroll to position [0, 0]
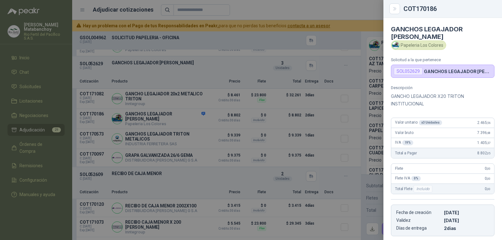
click at [166, 124] on div at bounding box center [251, 120] width 502 height 240
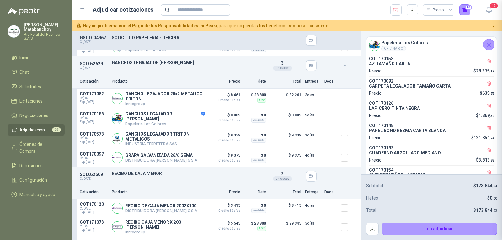
scroll to position [100, 0]
click at [186, 162] on button "Detalles" at bounding box center [190, 157] width 29 height 8
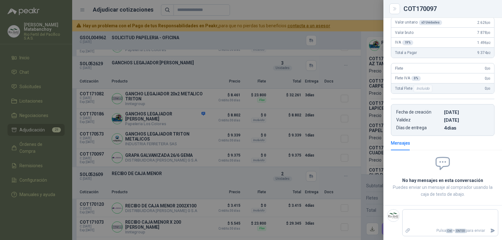
scroll to position [0, 0]
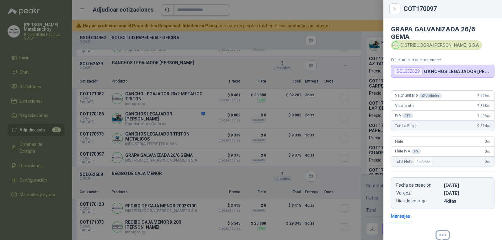
click at [248, 115] on div at bounding box center [251, 120] width 502 height 240
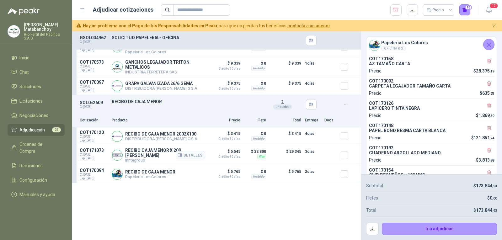
scroll to position [1129, 0]
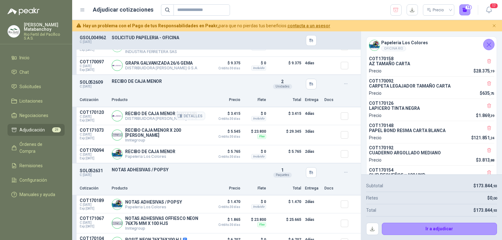
click at [163, 116] on p "RECIBO DE CAJA MENOR 2002X100" at bounding box center [161, 113] width 72 height 5
click at [255, 93] on div "SOL052609 C: 19/08/2025 RECIBO DE CAJA MENOR Detalles 2 Unidades" at bounding box center [216, 84] width 288 height 18
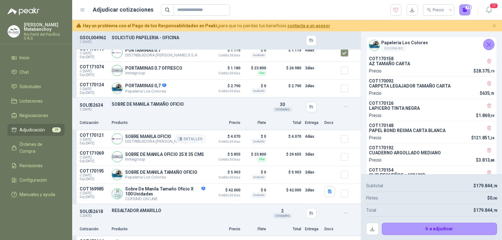
scroll to position [1379, 0]
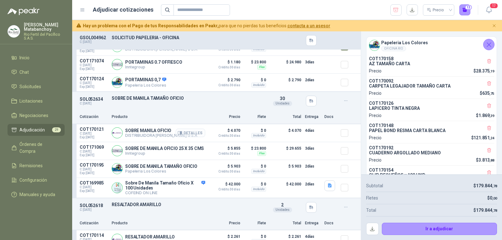
click at [187, 137] on button "Detalles" at bounding box center [190, 133] width 29 height 8
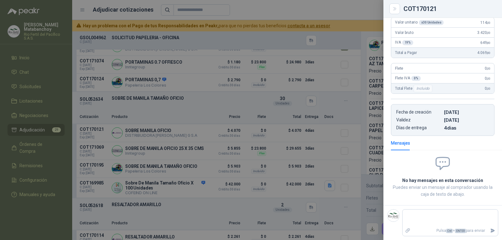
scroll to position [66, 0]
click at [208, 121] on div at bounding box center [251, 120] width 502 height 240
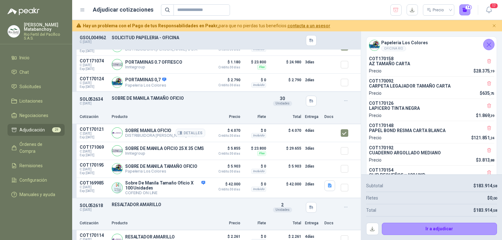
click at [155, 131] on p "SOBRE MANILA OFICIO" at bounding box center [161, 130] width 72 height 5
click at [186, 103] on div "SOL052634 C: 19/08/2025 SOBRE DE MANILA TAMAÑO OFICIO Detalles 30 Unidades" at bounding box center [216, 101] width 288 height 18
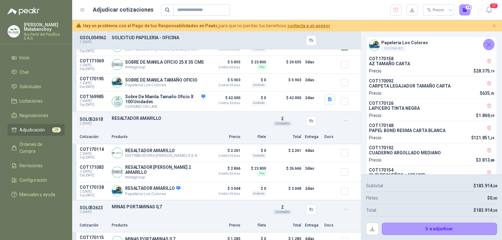
scroll to position [1505, 0]
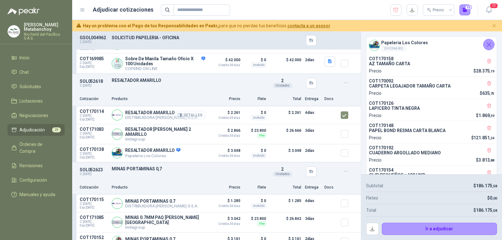
click at [180, 116] on icon "button" at bounding box center [181, 115] width 2 height 3
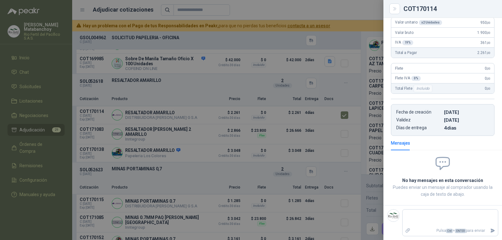
scroll to position [0, 0]
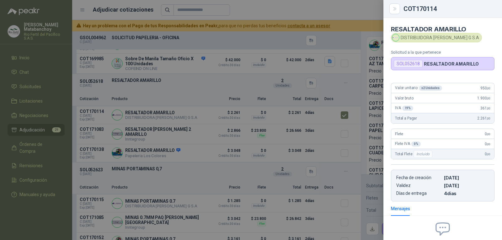
click at [240, 113] on div at bounding box center [251, 120] width 502 height 240
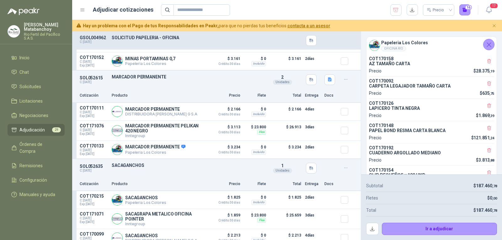
scroll to position [1693, 0]
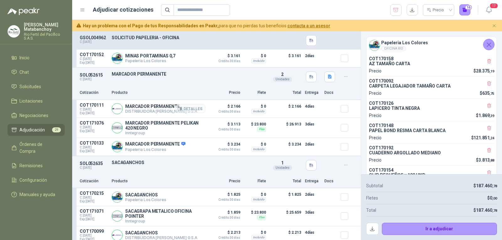
click at [180, 110] on icon "button" at bounding box center [181, 109] width 2 height 3
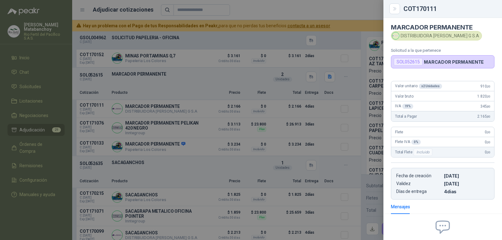
scroll to position [0, 0]
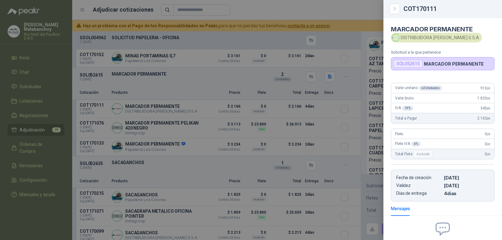
click at [170, 105] on div at bounding box center [251, 120] width 502 height 240
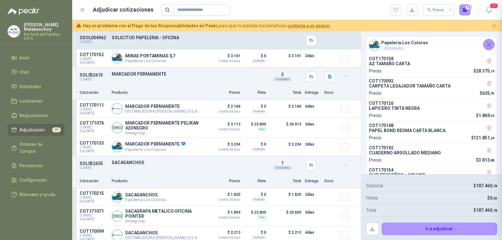
scroll to position [66, 0]
click at [188, 129] on button "Detalles" at bounding box center [190, 128] width 29 height 8
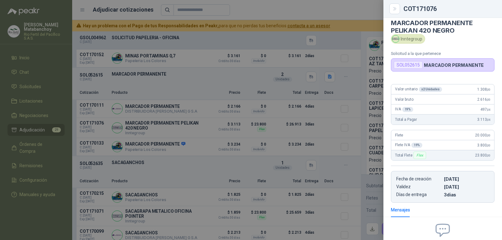
scroll to position [0, 0]
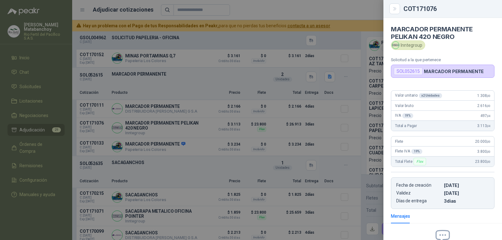
click at [256, 141] on div at bounding box center [251, 120] width 502 height 240
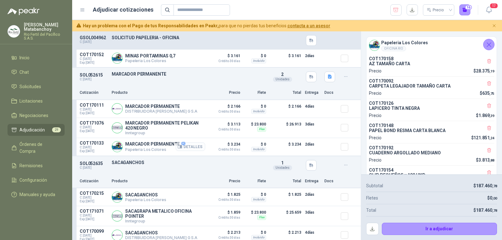
click at [179, 148] on button "Detalles" at bounding box center [190, 146] width 29 height 8
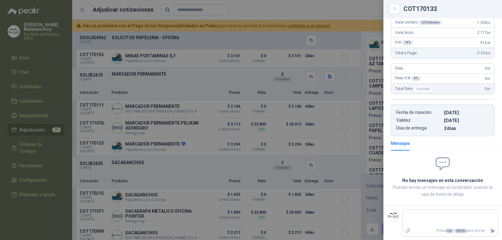
scroll to position [0, 0]
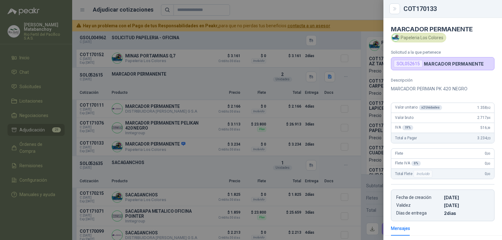
click at [414, 92] on p "MARCADOR PERMAN PK 420 NEGRO" at bounding box center [442, 89] width 103 height 8
click at [412, 88] on p "MARCADOR PERMAN PK 420 NEGRO" at bounding box center [442, 89] width 103 height 8
click at [227, 158] on div at bounding box center [251, 120] width 502 height 240
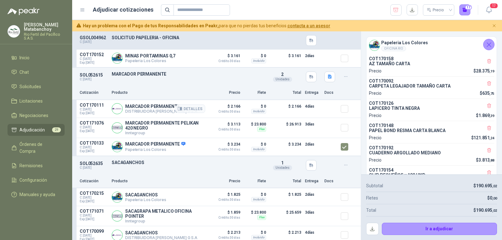
scroll to position [1724, 0]
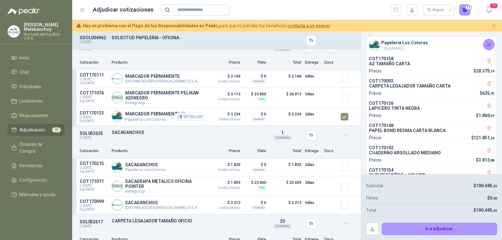
click at [161, 112] on p "MARCADOR PERMANENTE" at bounding box center [155, 114] width 60 height 6
click at [182, 114] on button "Detalles" at bounding box center [190, 116] width 29 height 8
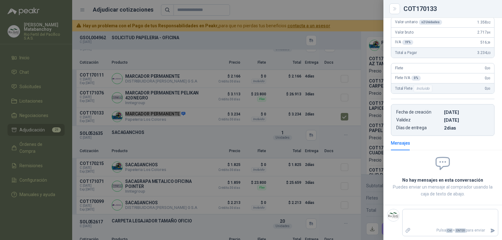
scroll to position [0, 0]
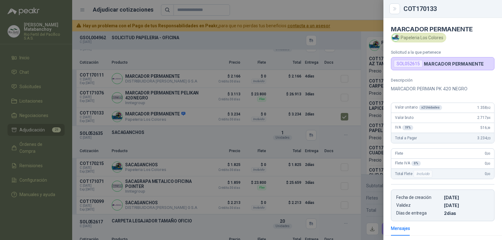
click at [413, 86] on p "MARCADOR PERMAN PK 420 NEGRO" at bounding box center [442, 89] width 103 height 8
click at [239, 103] on div at bounding box center [251, 120] width 502 height 240
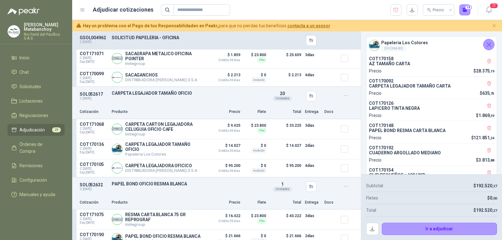
scroll to position [1881, 0]
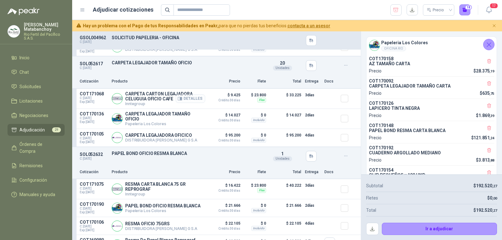
click at [182, 103] on button "Detalles" at bounding box center [190, 98] width 29 height 8
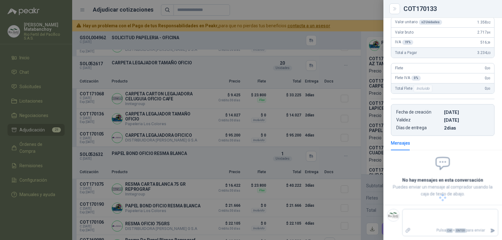
scroll to position [81, 0]
click at [185, 117] on div at bounding box center [251, 120] width 502 height 240
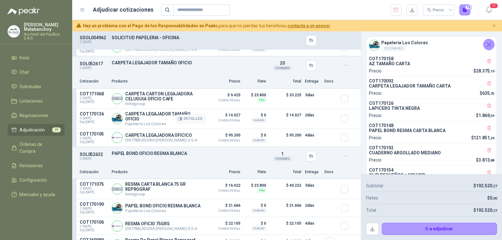
click at [190, 117] on div "Detalles" at bounding box center [190, 118] width 29 height 15
click at [178, 123] on button "Detalles" at bounding box center [190, 118] width 29 height 8
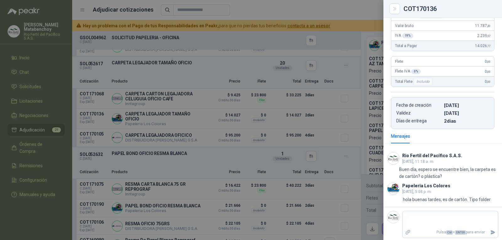
scroll to position [82, 0]
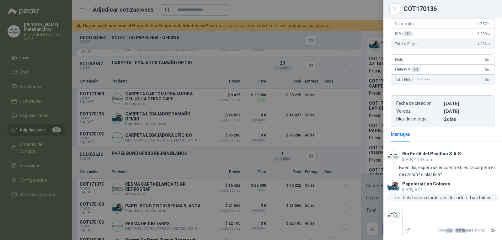
click at [431, 200] on p "hola buenas tardes, es de cartón. Tipo folder" at bounding box center [447, 197] width 88 height 7
click at [431, 199] on p "hola buenas tardes, es de cartón. Tipo folder" at bounding box center [447, 197] width 88 height 7
click at [249, 140] on div at bounding box center [251, 120] width 502 height 240
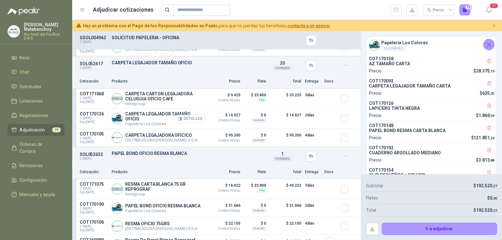
click at [186, 120] on button "Detalles" at bounding box center [190, 118] width 29 height 8
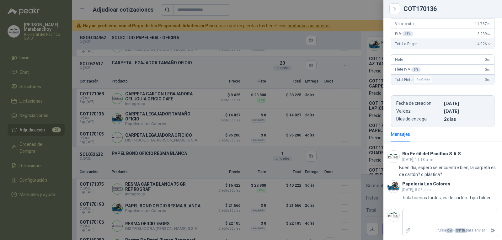
click at [257, 120] on div at bounding box center [251, 120] width 502 height 240
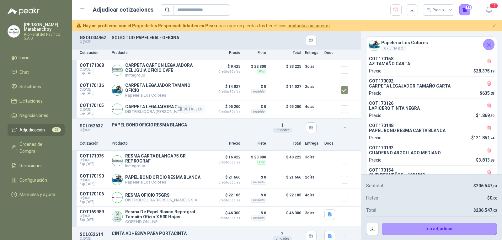
scroll to position [1944, 0]
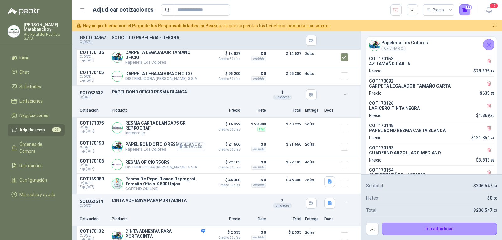
click at [181, 148] on button "Detalles" at bounding box center [190, 146] width 29 height 8
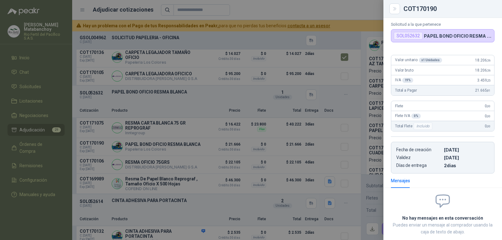
scroll to position [0, 0]
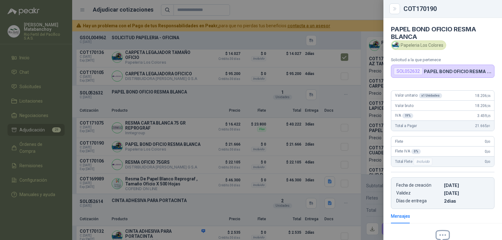
click at [222, 118] on div at bounding box center [251, 120] width 502 height 240
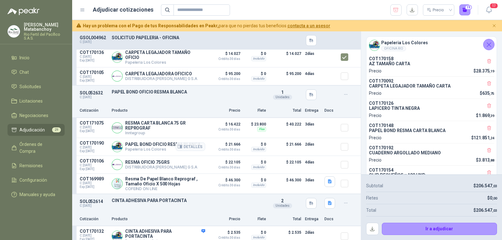
click at [151, 147] on p "PAPEL BOND OFICIO RESMA BLANCA" at bounding box center [162, 144] width 75 height 5
click at [228, 94] on p "PAPEL BOND OFICIO RESMA BLANCA" at bounding box center [187, 91] width 151 height 5
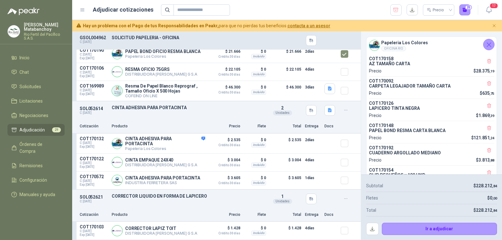
scroll to position [2069, 0]
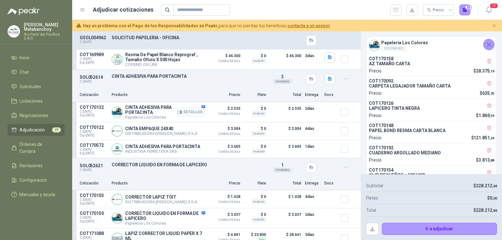
click at [198, 109] on div "Detalles" at bounding box center [190, 112] width 29 height 15
click at [190, 115] on button "Detalles" at bounding box center [190, 112] width 29 height 8
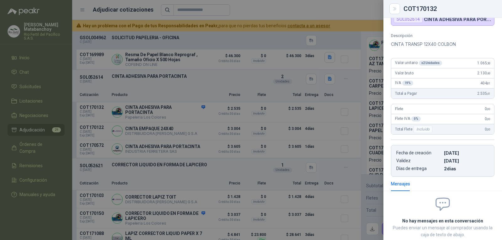
scroll to position [0, 0]
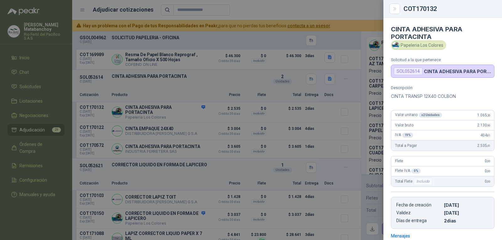
click at [413, 97] on p "CINTA TRANSP 12X40 COLBON" at bounding box center [442, 96] width 103 height 8
click at [441, 97] on p "CINTA TRANSP 12X40 COLBON" at bounding box center [442, 96] width 103 height 8
click at [276, 100] on div at bounding box center [251, 120] width 502 height 240
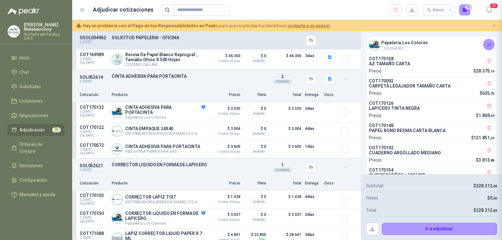
scroll to position [93, 0]
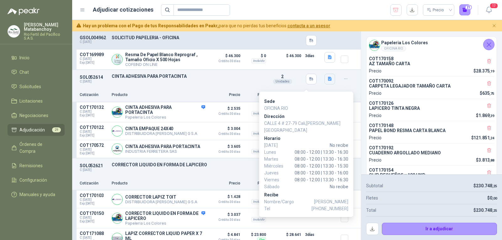
click at [324, 84] on button "button" at bounding box center [329, 79] width 11 height 11
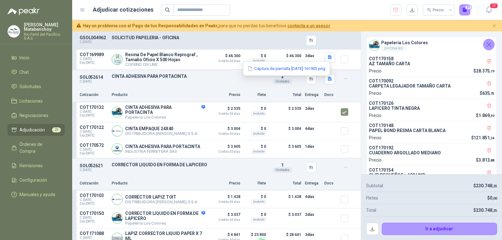
click at [307, 72] on div "Captura de pantalla 2025-08-19 161903.png" at bounding box center [286, 68] width 87 height 15
click at [307, 69] on button "Captura de pantalla 2025-08-19 161903.png" at bounding box center [286, 68] width 79 height 7
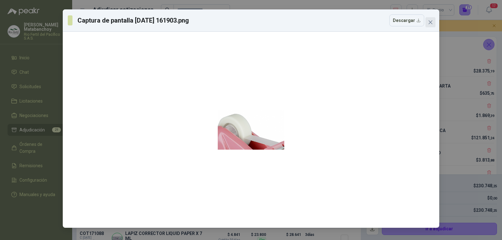
click at [428, 22] on icon "close" at bounding box center [430, 22] width 5 height 5
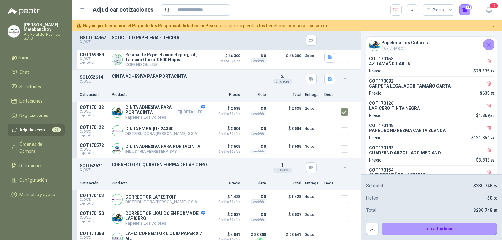
click at [198, 109] on div "Detalles" at bounding box center [190, 112] width 29 height 15
click at [178, 113] on icon "button" at bounding box center [180, 111] width 4 height 3
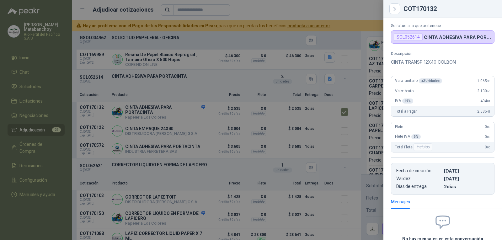
scroll to position [0, 0]
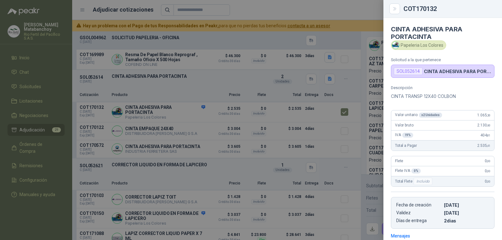
click at [408, 98] on p "CINTA TRANSP 12X40 COLBON" at bounding box center [442, 96] width 103 height 8
click at [223, 113] on div at bounding box center [251, 120] width 502 height 240
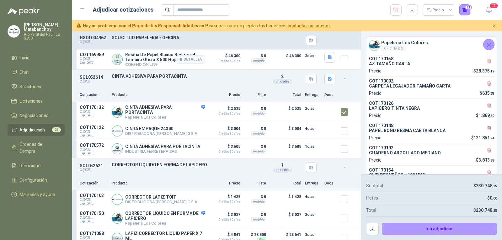
click at [324, 70] on article "COT169989 C: 19/08/2025 Exp: 08/09/2025 Resma De Papel Blanco Reprograf , Tamañ…" at bounding box center [216, 60] width 288 height 20
click at [324, 79] on button "button" at bounding box center [329, 79] width 11 height 11
click at [307, 68] on button "Captura de pantalla 2025-08-19 161903.png" at bounding box center [286, 68] width 79 height 7
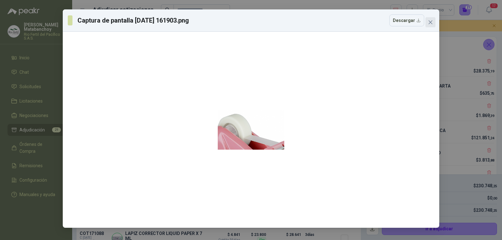
click at [430, 23] on icon "close" at bounding box center [430, 22] width 5 height 5
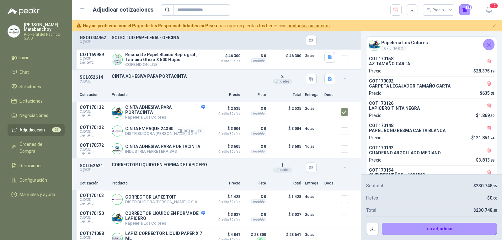
click at [177, 133] on icon "button" at bounding box center [179, 131] width 5 height 5
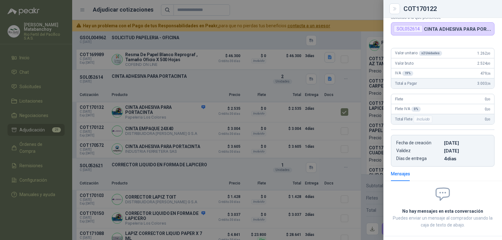
scroll to position [0, 0]
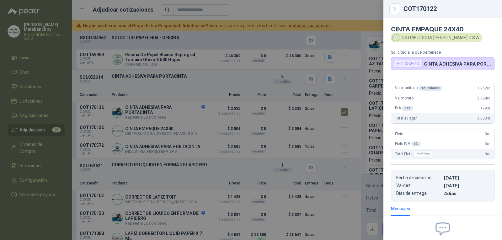
click at [182, 133] on div at bounding box center [251, 120] width 502 height 240
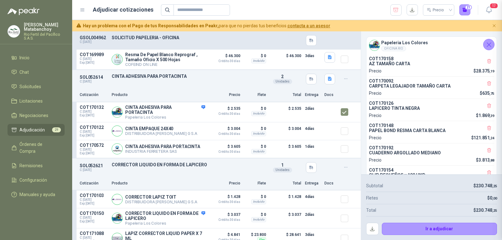
scroll to position [66, 0]
click at [164, 131] on p "CINTA EMPAQUE 24X40" at bounding box center [161, 128] width 72 height 5
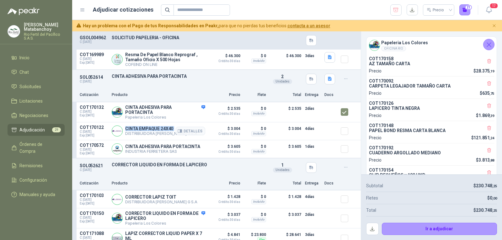
click at [164, 131] on p "CINTA EMPAQUE 24X40" at bounding box center [161, 128] width 72 height 5
click at [194, 92] on div "Cotización Producto Precio Flete Total Entrega Docs" at bounding box center [216, 95] width 288 height 14
click at [191, 153] on button "Detalles" at bounding box center [190, 149] width 29 height 8
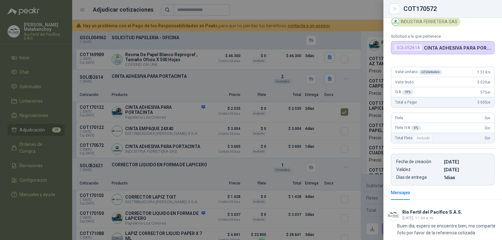
scroll to position [0, 0]
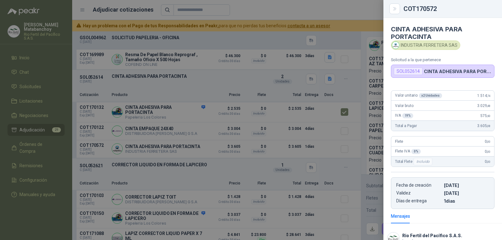
click at [264, 126] on div at bounding box center [251, 120] width 502 height 240
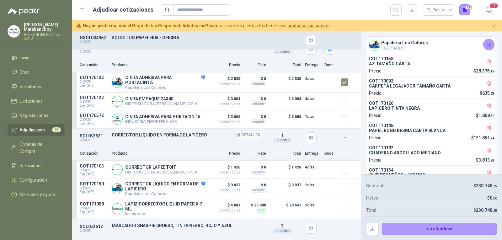
scroll to position [2132, 0]
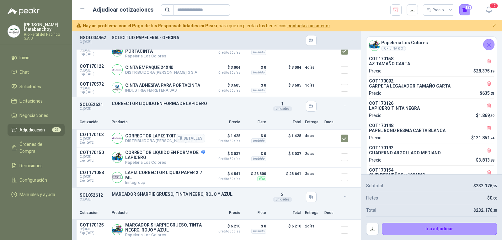
click at [158, 138] on p "CORRECTOR LAPIZ TOIT" at bounding box center [161, 135] width 72 height 5
click at [224, 106] on p "CORRECTOR LIQUIDO EN FORMA DE LAPICERO" at bounding box center [187, 103] width 151 height 5
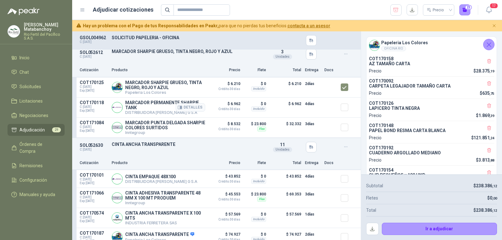
scroll to position [2351, 0]
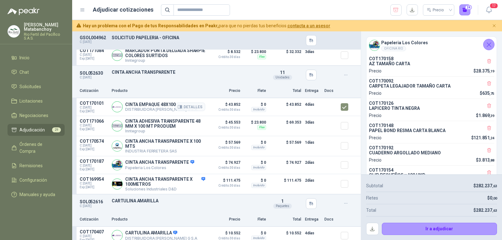
click at [133, 105] on p "CINTA EMPAQUE 48X100" at bounding box center [161, 104] width 72 height 5
click at [180, 82] on div "SOL052630 C: 19/08/2025 CINTA ANCHA TRANSPARENTE Detalles 11 Unidades" at bounding box center [216, 75] width 288 height 18
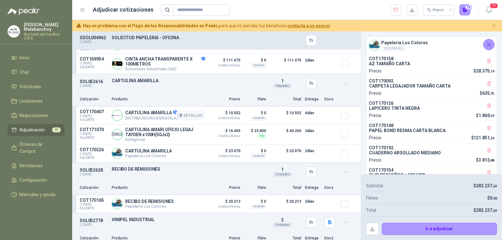
scroll to position [2477, 0]
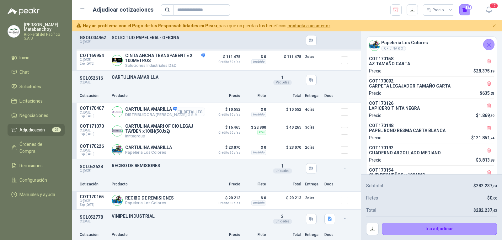
click at [179, 114] on button "Detalles" at bounding box center [190, 112] width 29 height 8
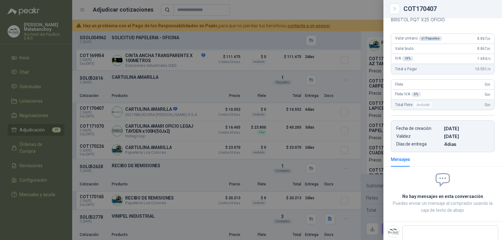
scroll to position [85, 0]
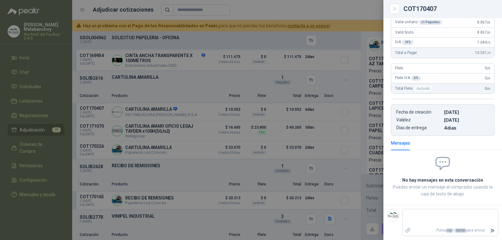
click at [229, 143] on div at bounding box center [251, 120] width 502 height 240
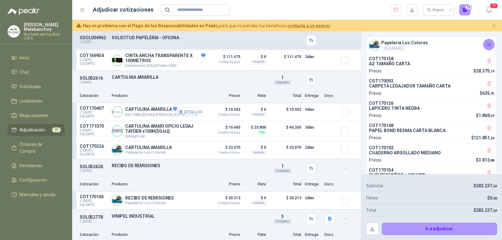
click at [178, 113] on icon "button" at bounding box center [180, 111] width 4 height 3
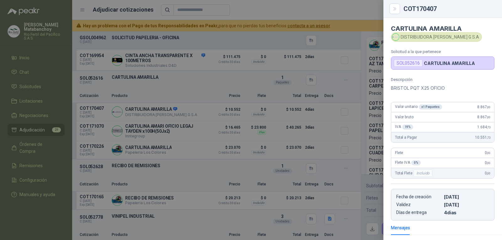
scroll to position [0, 0]
click at [424, 89] on p "BRISTOL PQT X25 OFICIO" at bounding box center [442, 89] width 103 height 8
click at [250, 67] on div at bounding box center [251, 120] width 502 height 240
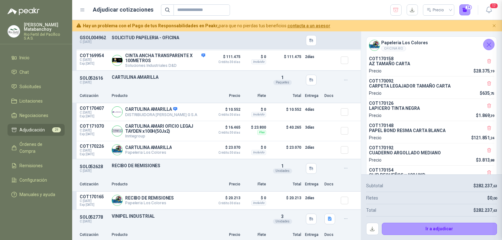
scroll to position [85, 0]
click at [190, 132] on button "Detalles" at bounding box center [190, 131] width 29 height 8
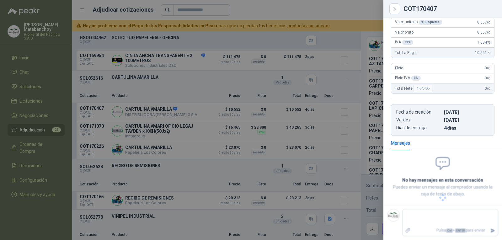
scroll to position [73, 0]
click at [324, 125] on div at bounding box center [251, 120] width 502 height 240
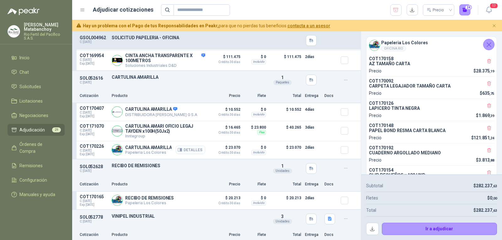
click at [182, 153] on button "Detalles" at bounding box center [190, 149] width 29 height 8
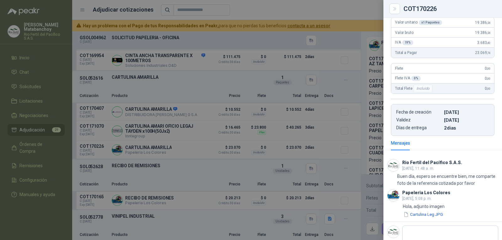
scroll to position [82, 0]
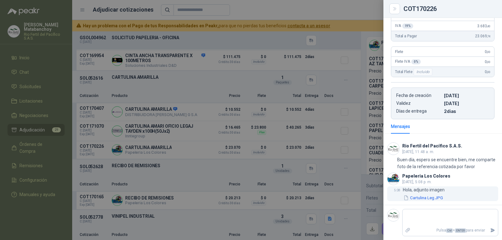
click at [428, 197] on button "Cartulina Leg.JPG" at bounding box center [423, 197] width 41 height 7
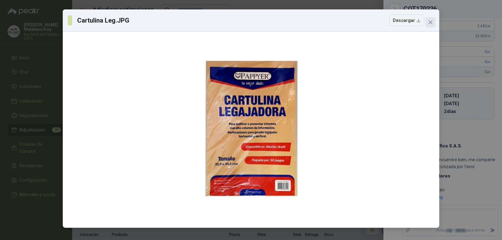
click at [431, 21] on icon "close" at bounding box center [430, 22] width 4 height 4
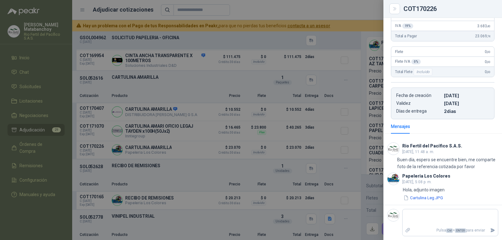
click at [156, 113] on div at bounding box center [251, 120] width 502 height 240
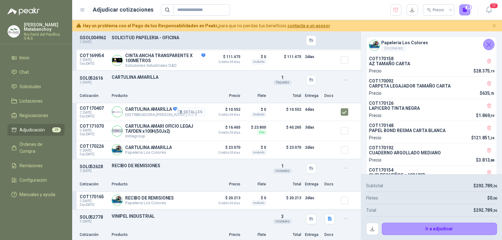
click at [179, 115] on button "Detalles" at bounding box center [190, 112] width 29 height 8
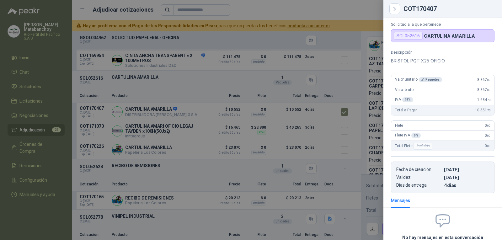
scroll to position [0, 0]
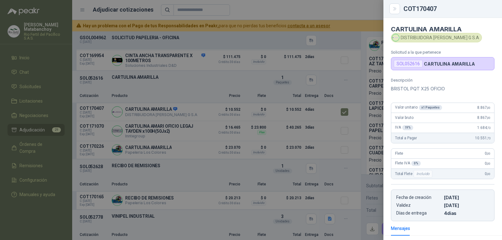
click at [223, 118] on div at bounding box center [251, 120] width 502 height 240
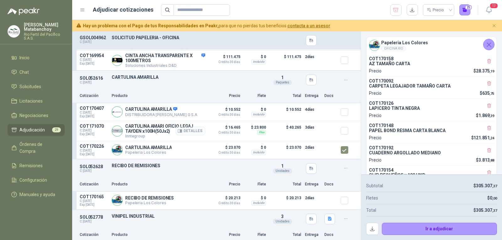
scroll to position [2503, 0]
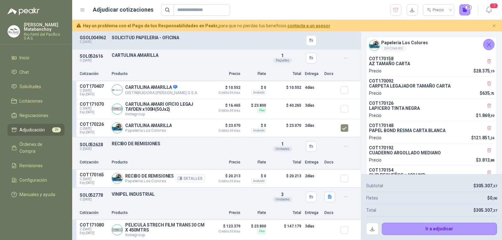
click at [334, 179] on article "COT170165 C: 20/08/2025 Exp: 04/09/2025 RECIBO DE REMISIONES Papeleria Los Colo…" at bounding box center [216, 179] width 288 height 18
click at [131, 225] on p "PELICULA STRECH FILM TRANS 30 CM X 450MTRS" at bounding box center [165, 227] width 80 height 10
click at [174, 203] on div "SOL052778 C: 21/08/2025 VINIPEL INDUSTRIAL Detalles 3 Unidades" at bounding box center [216, 197] width 288 height 18
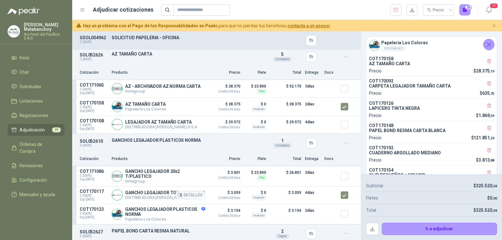
scroll to position [0, 0]
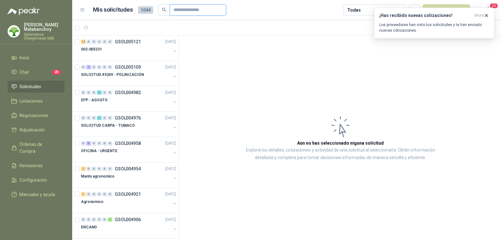
click at [192, 12] on input "text" at bounding box center [195, 10] width 44 height 11
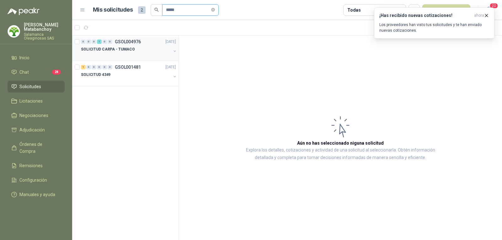
type input "*****"
click at [131, 53] on div "SOLICITUD CARPA - TUMACO" at bounding box center [126, 49] width 90 height 8
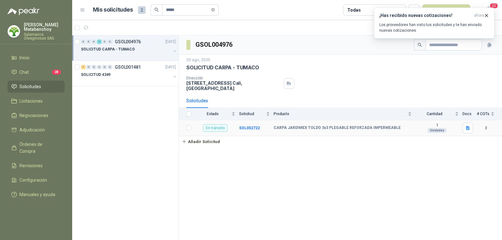
click at [286, 125] on b "CARPA JARDIMEX TOLDO 3x3 PLEGABLE REFORZADA IMPERMEABLE" at bounding box center [336, 127] width 127 height 5
copy b "CARPA JARDIMEX TOLDO 3x3 PLEGABLE REFORZADA IMPERMEABLE"
click at [327, 170] on div "GSOL004976 20 ago, 2025 SOLICITUD CARPA - TUMACO Dirección CALLE 4 No.27 -79 Ca…" at bounding box center [340, 137] width 323 height 205
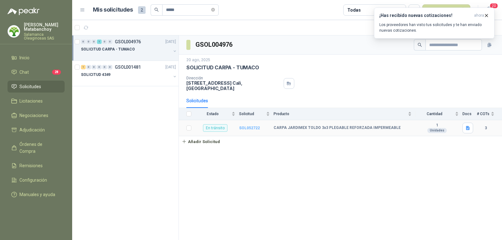
click at [256, 126] on b "SOL052722" at bounding box center [249, 128] width 21 height 4
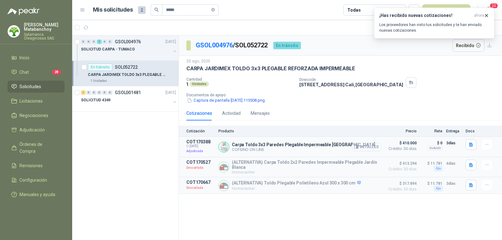
click at [368, 148] on button "Detalles" at bounding box center [366, 147] width 29 height 8
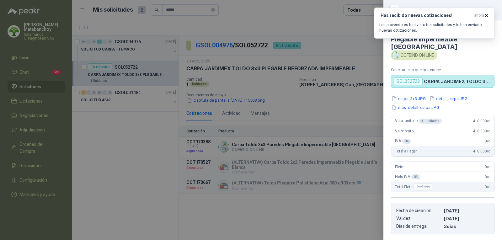
scroll to position [84, 0]
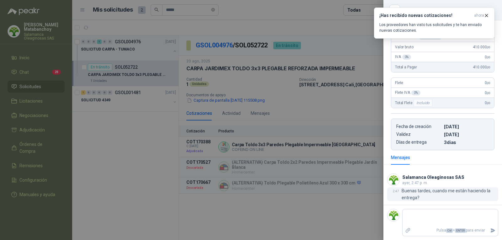
click at [434, 192] on p "Buenas tardes, cuando me están haciendo la entrega?" at bounding box center [449, 194] width 97 height 14
copy p "Buenas tardes, cuando me están haciendo la entrega?"
click at [427, 222] on textarea at bounding box center [449, 217] width 95 height 14
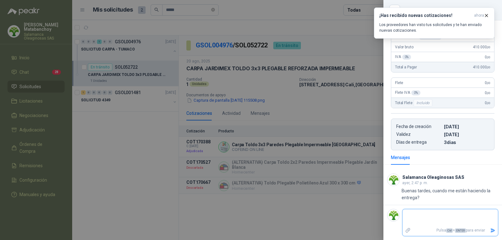
paste textarea "**********"
type textarea "**********"
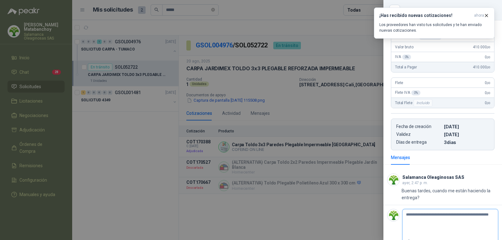
type textarea "**********"
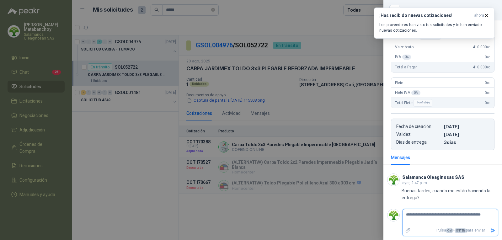
type textarea "**********"
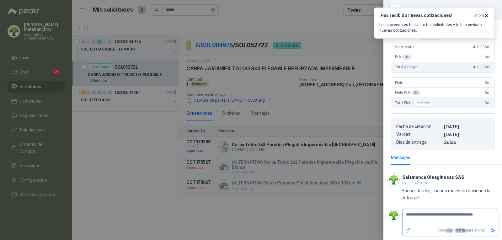
type textarea "**********"
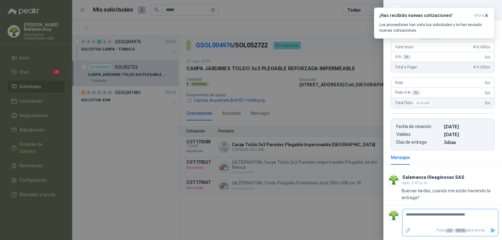
type textarea "**********"
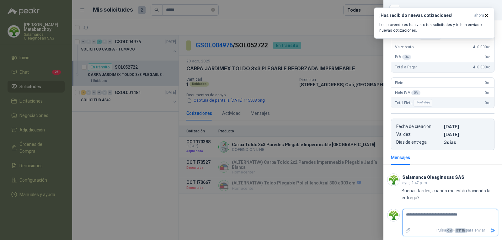
type textarea "**********"
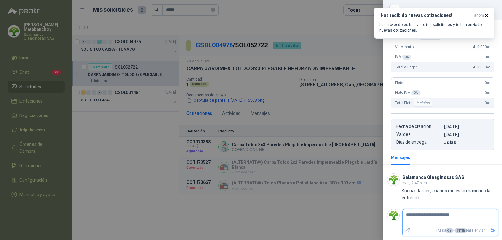
type textarea "**********"
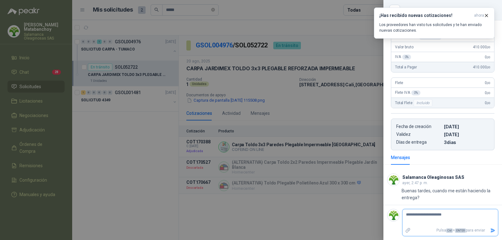
type textarea "**********"
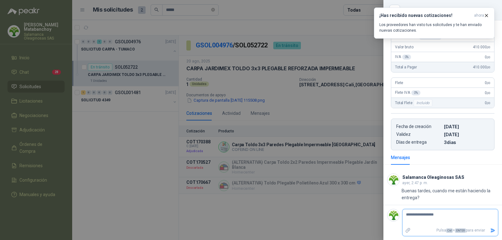
type textarea "**********"
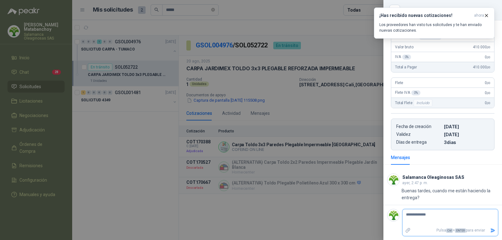
type textarea "**********"
type textarea "*********"
type textarea "******"
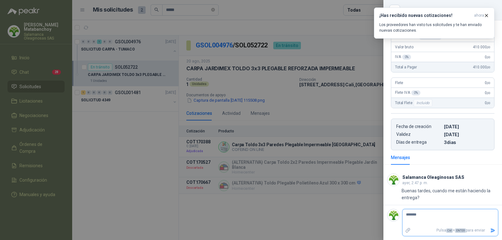
type textarea "******"
type textarea "*****"
type textarea "****"
type textarea "******"
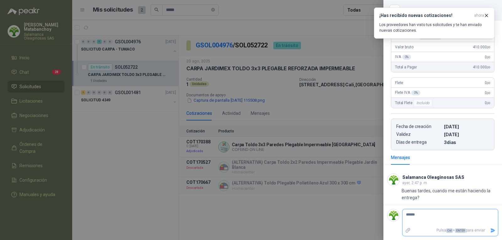
type textarea "*******"
type textarea "********"
type textarea "*********"
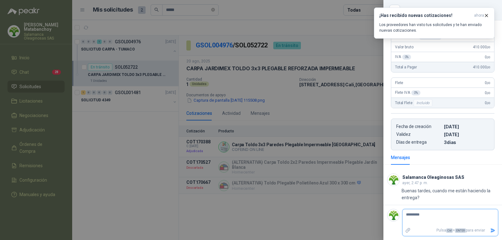
type textarea "********"
type textarea "*******"
type textarea "******"
type textarea "*******"
type textarea "********"
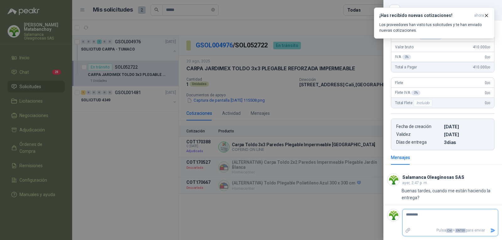
type textarea "*********"
type textarea "**********"
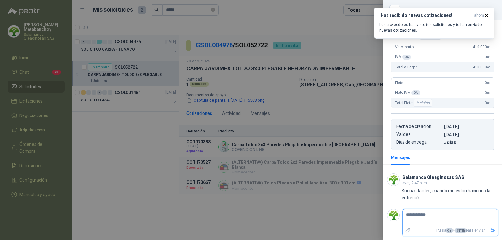
type textarea "**********"
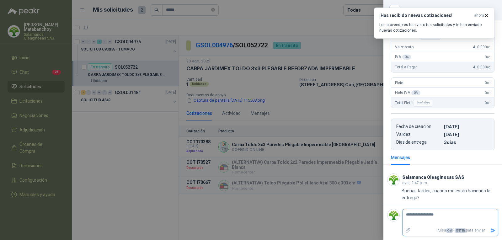
type textarea "**********"
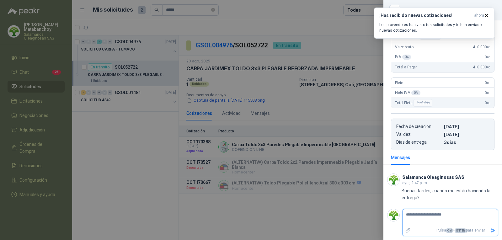
type textarea "**********"
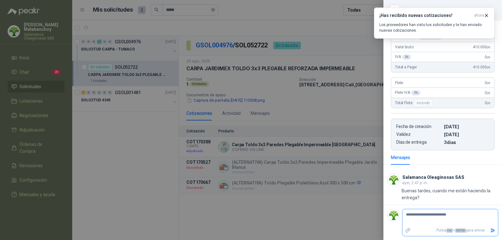
type textarea "**********"
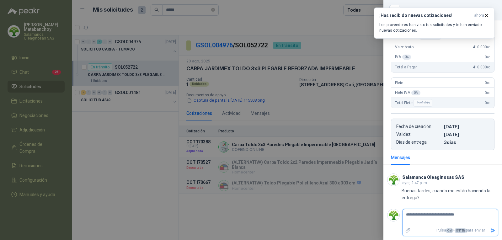
type textarea "**********"
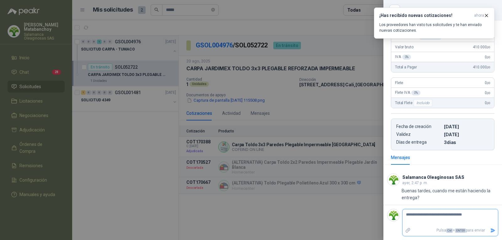
type textarea "**********"
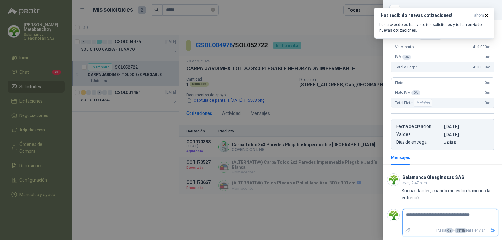
type textarea "**********"
click at [487, 229] on button "Enviar" at bounding box center [492, 230] width 10 height 11
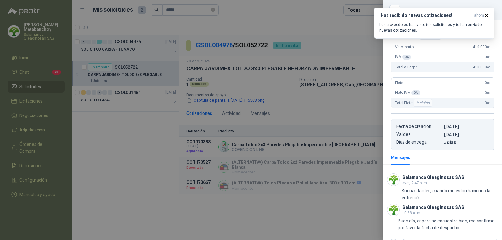
click at [307, 149] on div at bounding box center [251, 120] width 502 height 240
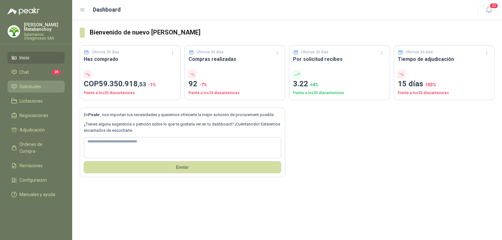
click at [34, 88] on span "Solicitudes" at bounding box center [30, 86] width 22 height 7
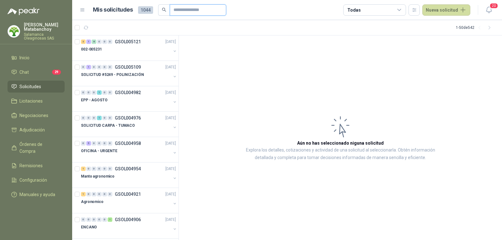
click at [182, 9] on input "text" at bounding box center [195, 10] width 44 height 11
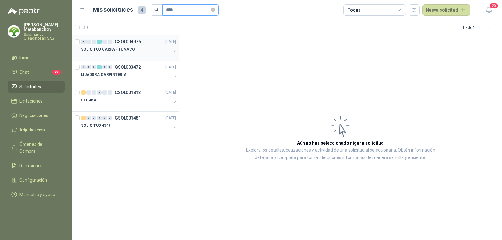
type input "****"
click at [130, 48] on p "SOLICITUD CARPA - TUMACO" at bounding box center [108, 49] width 54 height 6
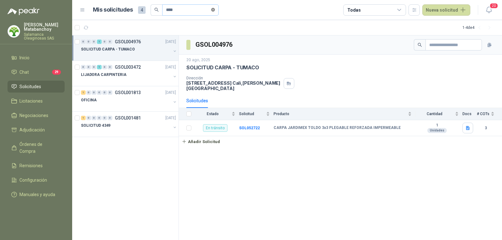
click at [215, 9] on icon "close-circle" at bounding box center [213, 10] width 4 height 4
click at [246, 126] on b "SOL052722" at bounding box center [249, 128] width 21 height 4
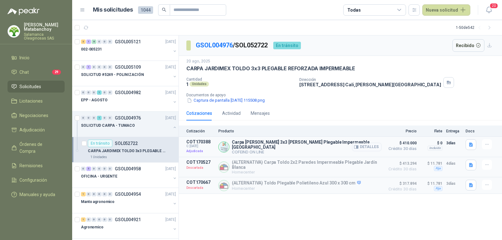
click at [374, 148] on button "Detalles" at bounding box center [366, 147] width 29 height 8
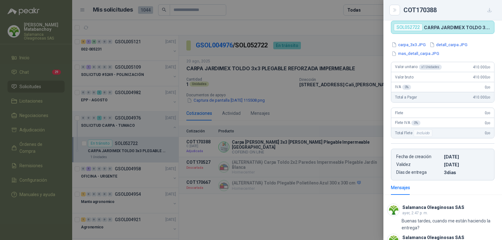
scroll to position [114, 0]
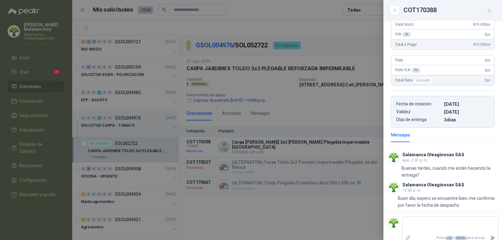
click at [295, 71] on div at bounding box center [251, 120] width 502 height 240
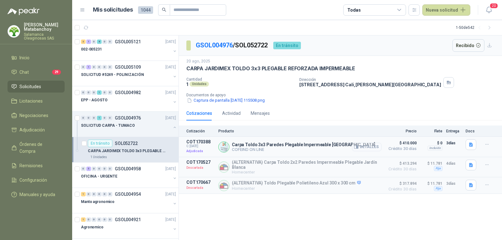
click at [362, 150] on button "Detalles" at bounding box center [366, 147] width 29 height 8
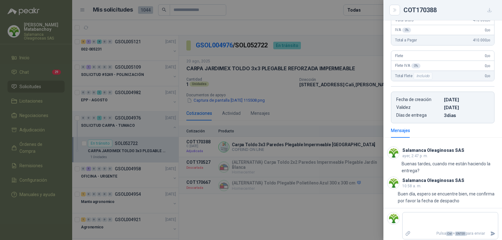
scroll to position [114, 0]
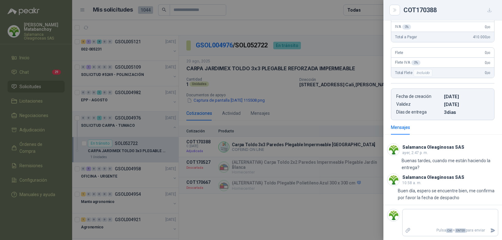
click at [342, 129] on div at bounding box center [251, 120] width 502 height 240
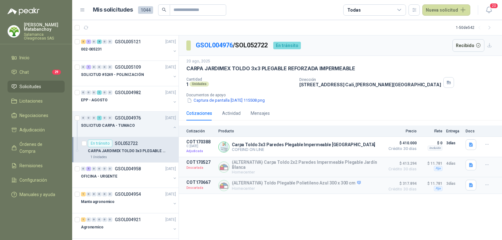
click at [49, 85] on li "Solicitudes" at bounding box center [36, 86] width 50 height 7
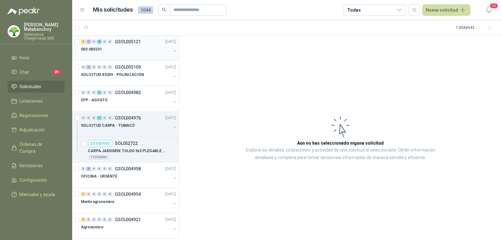
click at [108, 57] on div at bounding box center [126, 55] width 90 height 5
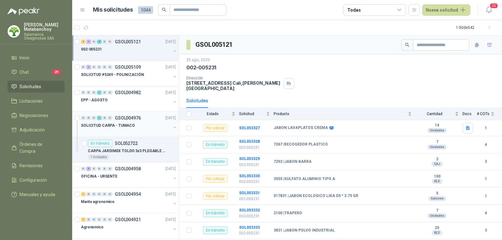
click at [172, 126] on button "button" at bounding box center [174, 127] width 5 height 5
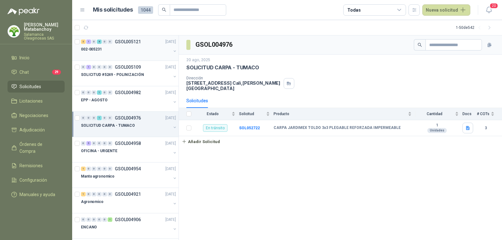
click at [133, 56] on div at bounding box center [126, 55] width 90 height 5
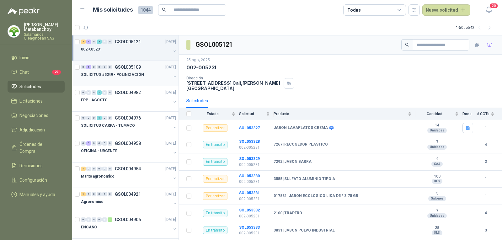
click at [127, 82] on div at bounding box center [126, 80] width 90 height 5
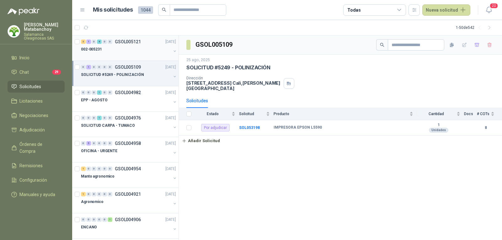
click at [122, 50] on div "002-005231" at bounding box center [126, 49] width 90 height 8
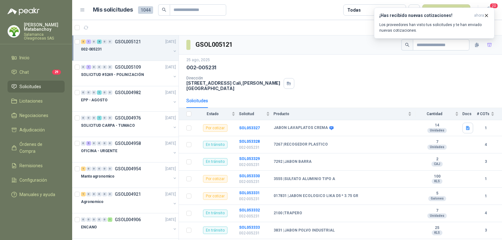
click at [278, 68] on div "002-005231" at bounding box center [340, 67] width 308 height 7
